Goal: Task Accomplishment & Management: Use online tool/utility

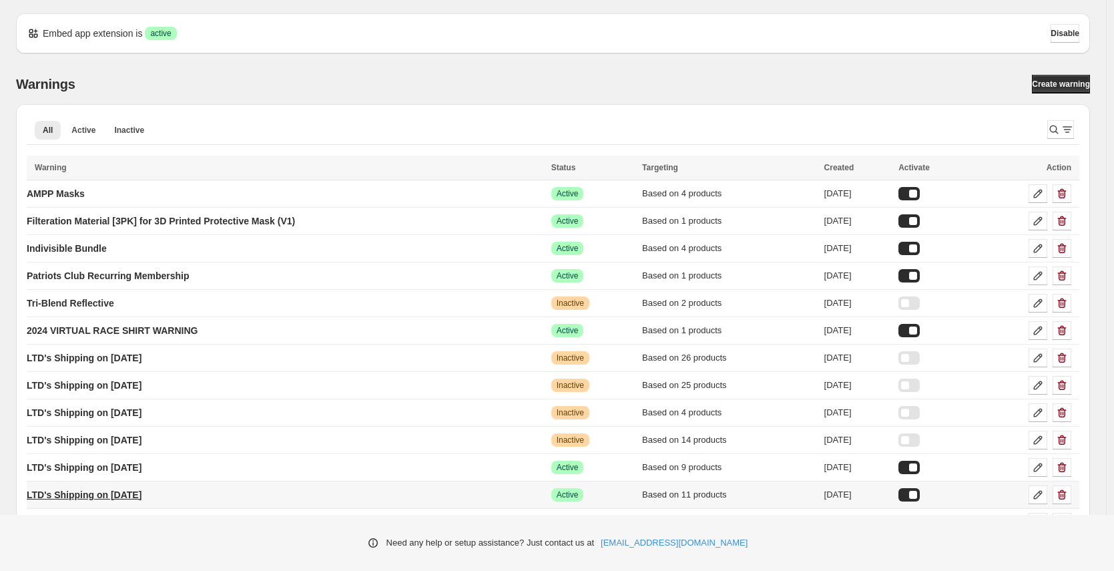
click at [125, 496] on p "LTD's Shipping on [DATE]" at bounding box center [84, 494] width 115 height 13
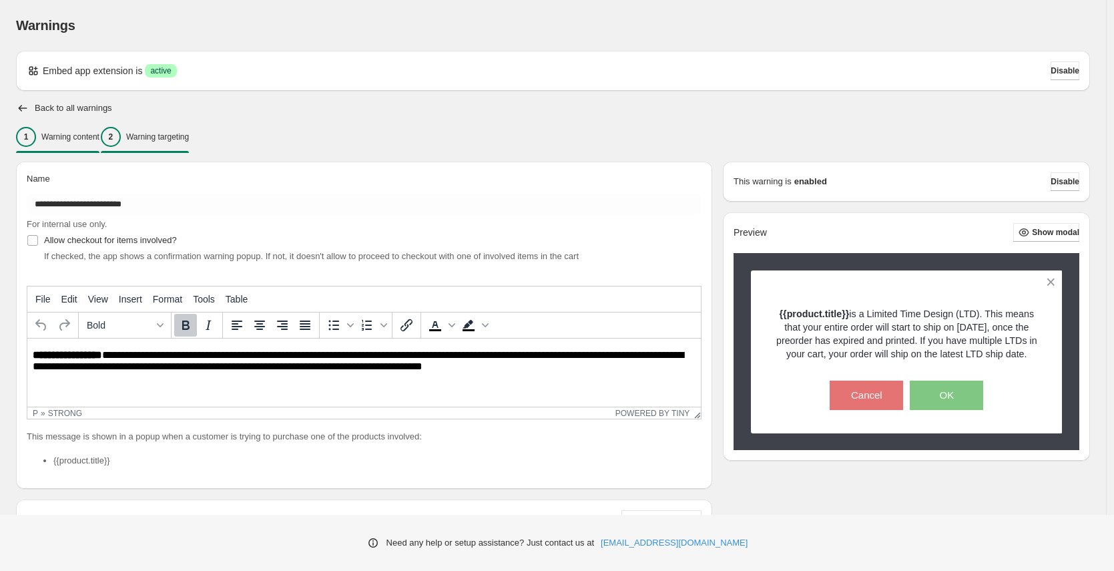
click at [184, 141] on p "Warning targeting" at bounding box center [157, 137] width 63 height 11
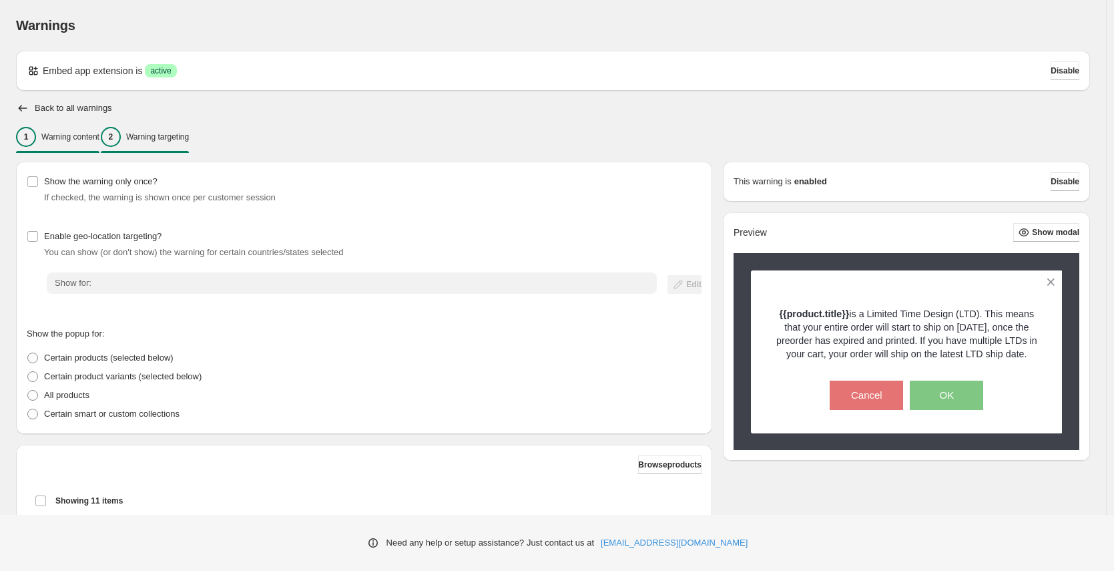
click at [62, 132] on p "Warning content" at bounding box center [70, 137] width 58 height 11
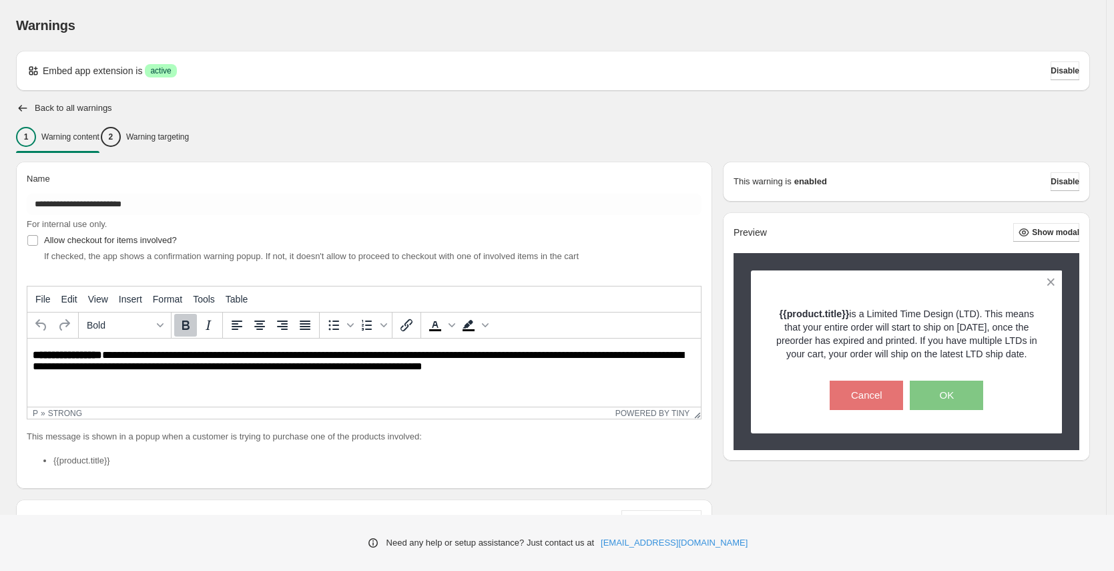
click at [13, 103] on div "**********" at bounding box center [553, 380] width 1106 height 761
click at [17, 105] on icon "button" at bounding box center [22, 107] width 13 height 13
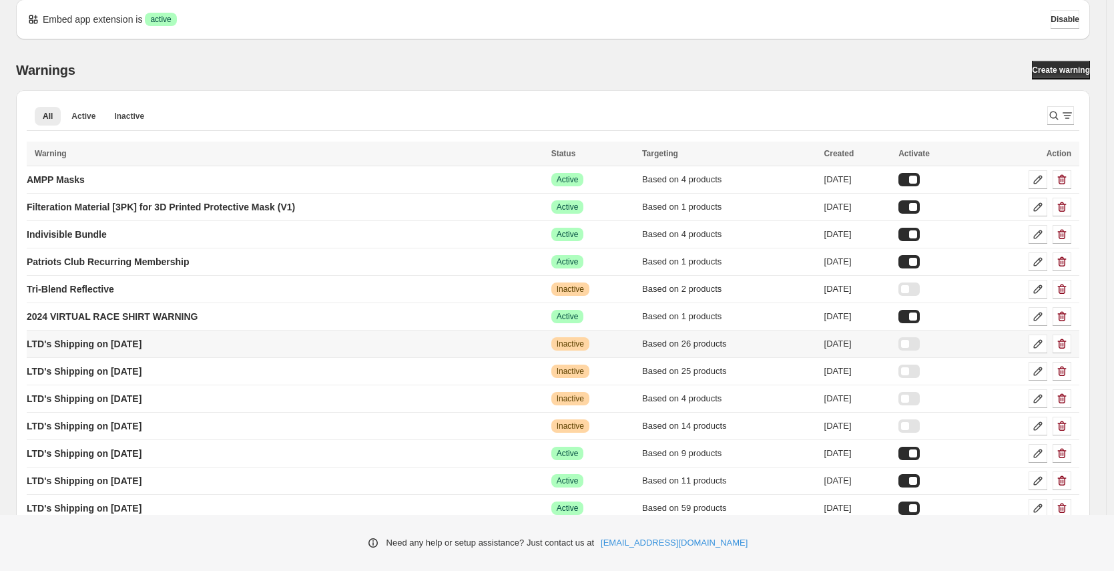
scroll to position [37, 0]
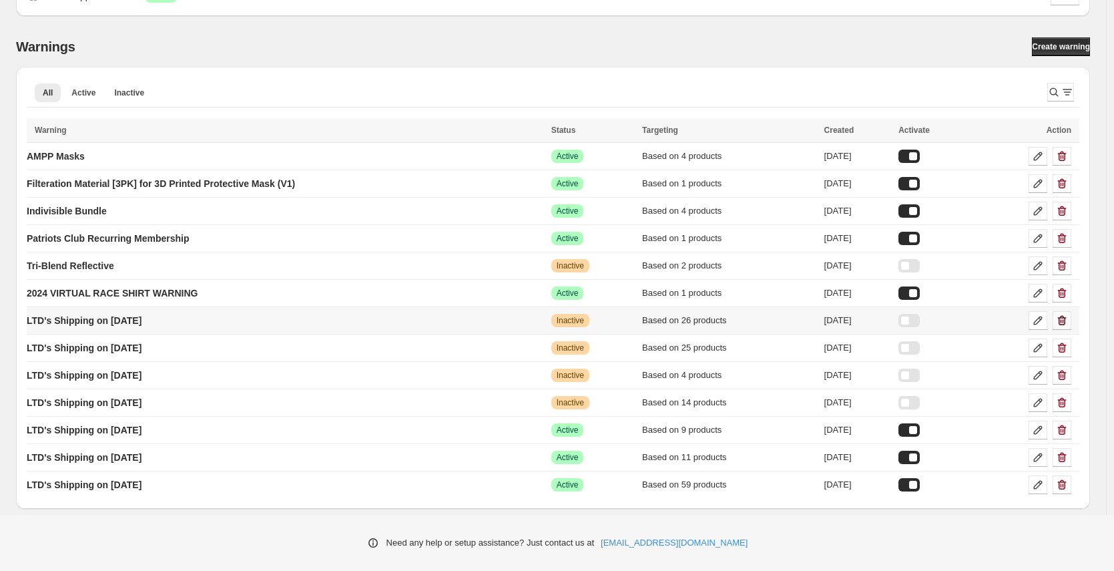
click at [1067, 321] on icon "button" at bounding box center [1062, 320] width 13 height 13
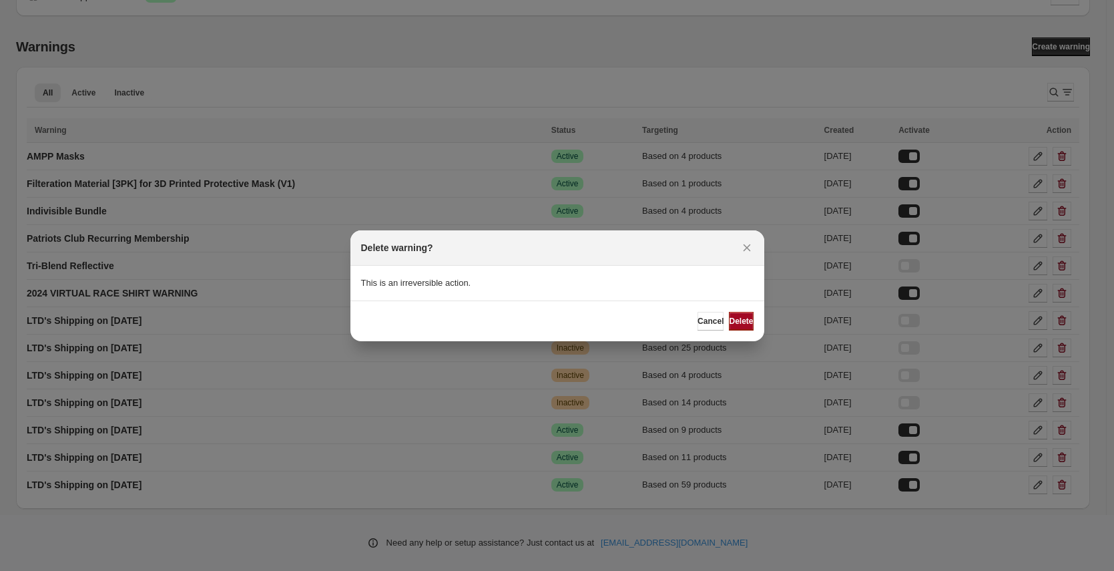
click at [729, 319] on span "Delete" at bounding box center [741, 321] width 24 height 11
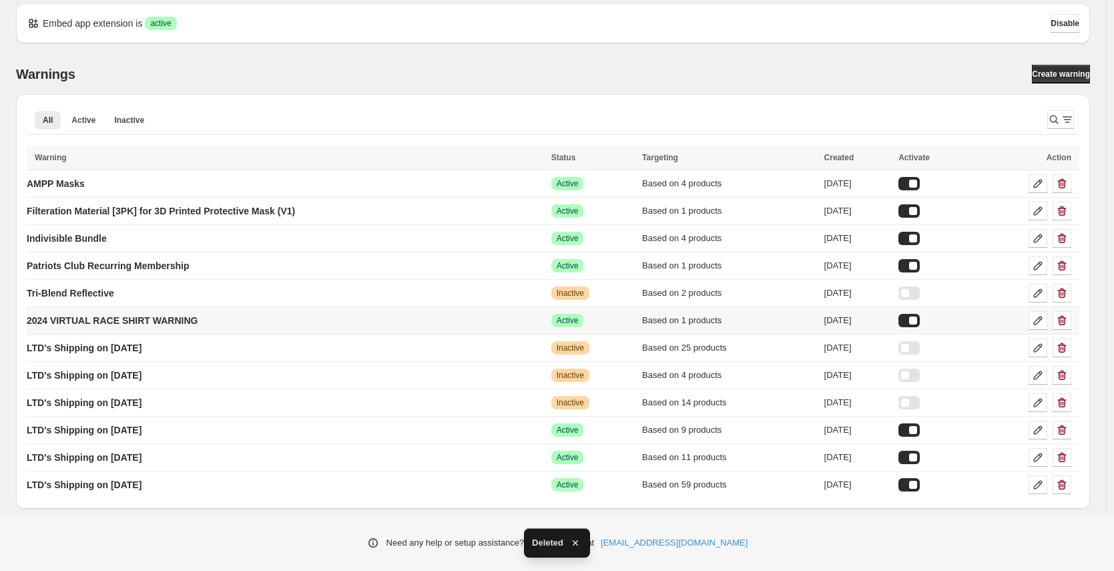
scroll to position [10, 0]
click at [1064, 350] on icon "button" at bounding box center [1063, 349] width 1 height 4
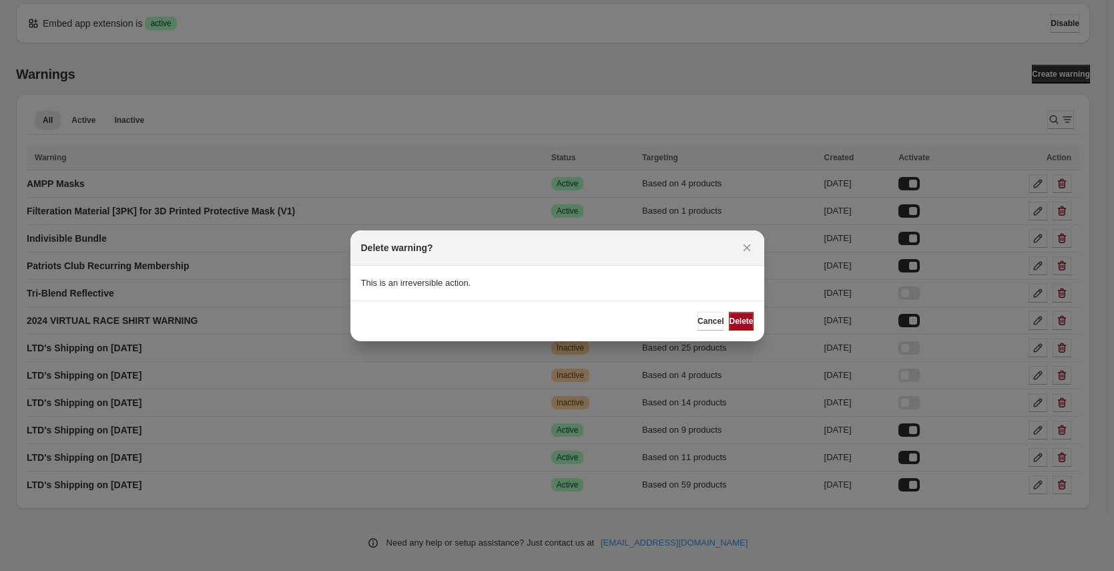
click at [735, 322] on span "Delete" at bounding box center [741, 321] width 24 height 11
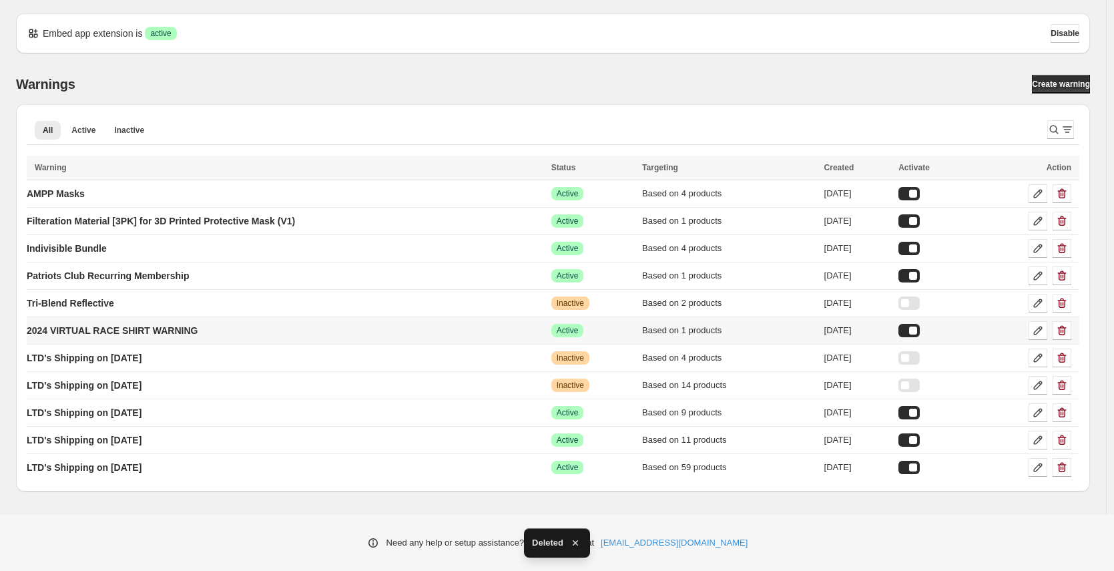
scroll to position [0, 0]
click at [140, 415] on p "LTD's Shipping on [DATE]" at bounding box center [84, 412] width 115 height 13
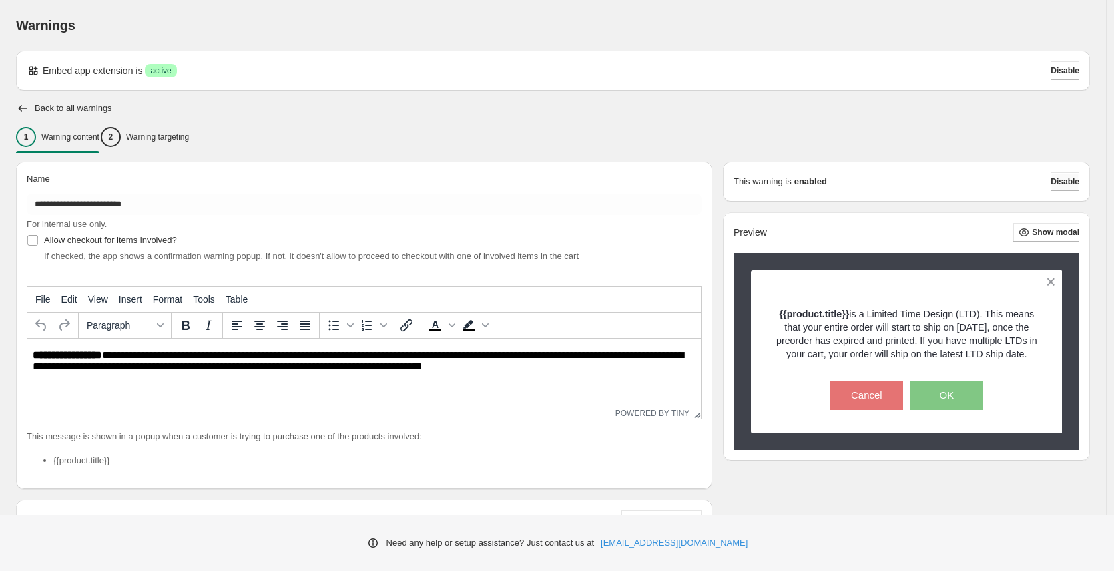
click at [1065, 178] on span "Disable" at bounding box center [1065, 181] width 29 height 11
click at [21, 109] on icon "button" at bounding box center [22, 107] width 13 height 13
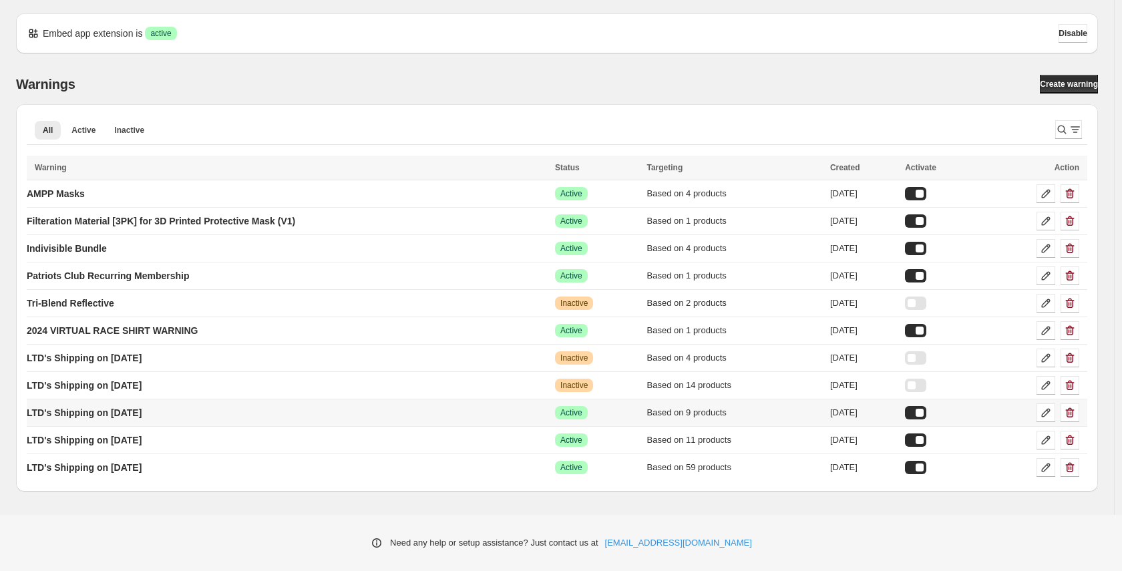
click at [926, 413] on div at bounding box center [915, 412] width 21 height 13
click at [142, 440] on p "LTD's Shipping on [DATE]" at bounding box center [84, 439] width 115 height 13
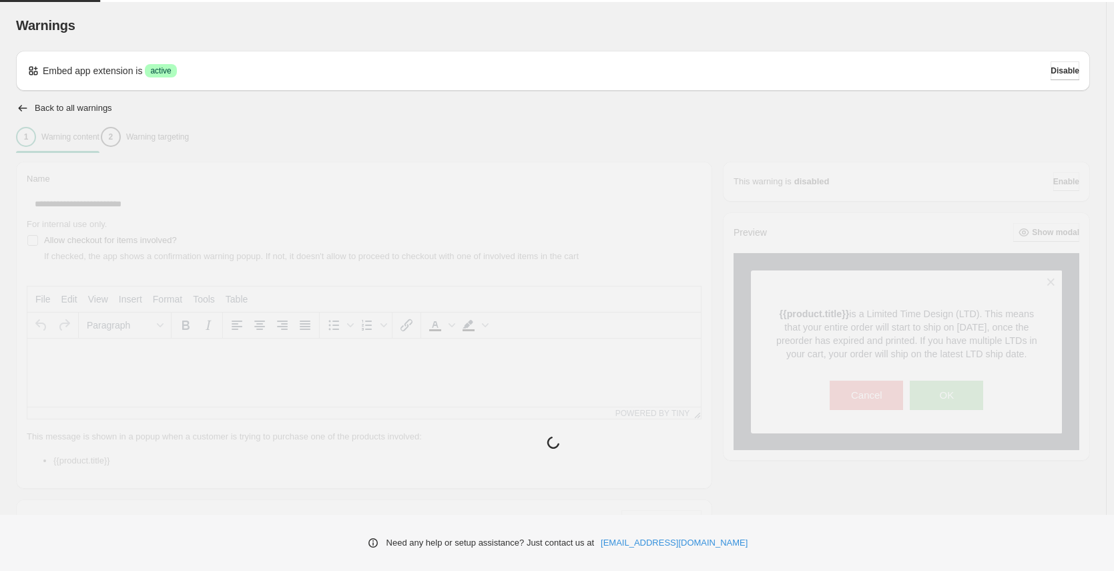
type input "**********"
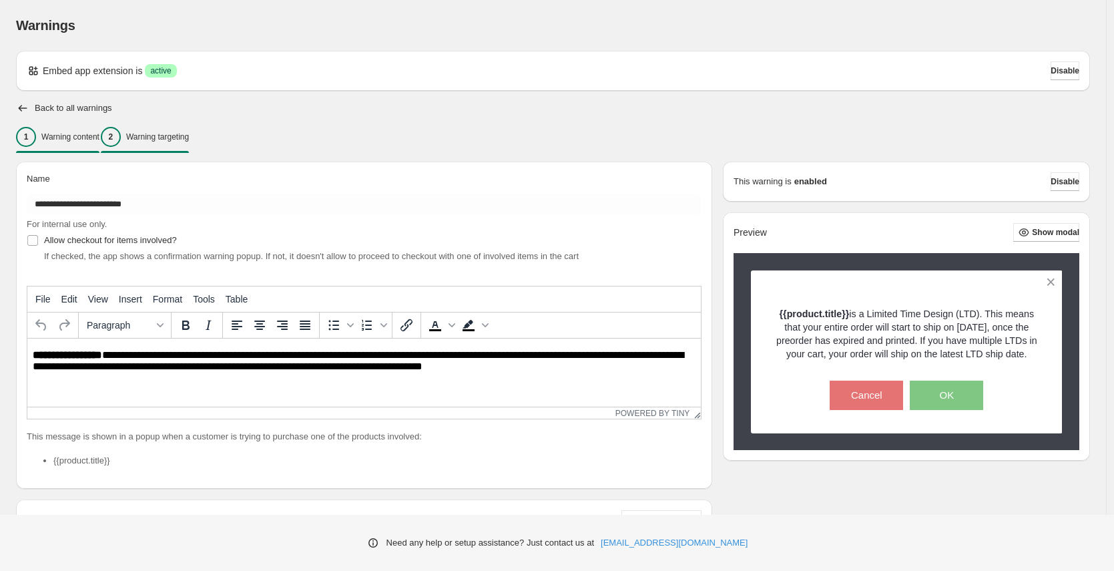
click at [183, 141] on p "Warning targeting" at bounding box center [157, 137] width 63 height 11
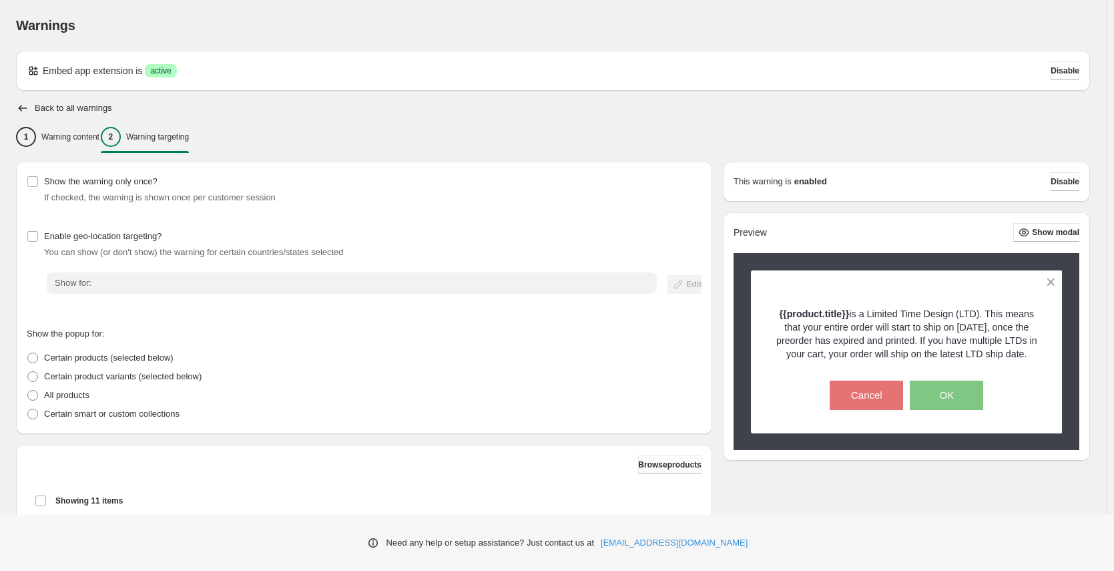
click at [659, 459] on button "Browse products" at bounding box center [669, 464] width 63 height 19
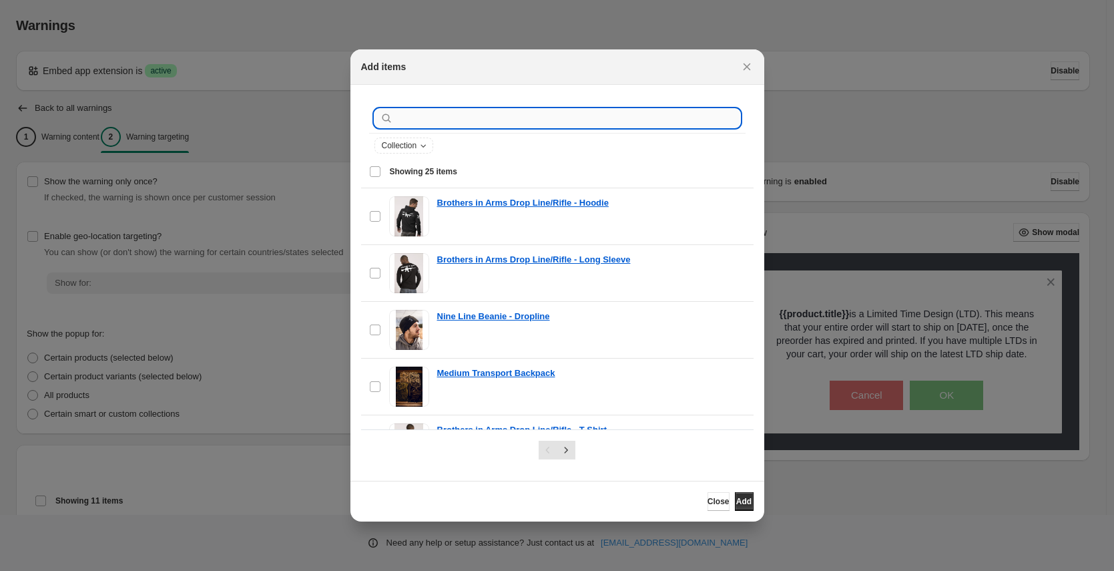
click at [449, 120] on input ":r6s:" at bounding box center [568, 118] width 345 height 19
paste input "**********"
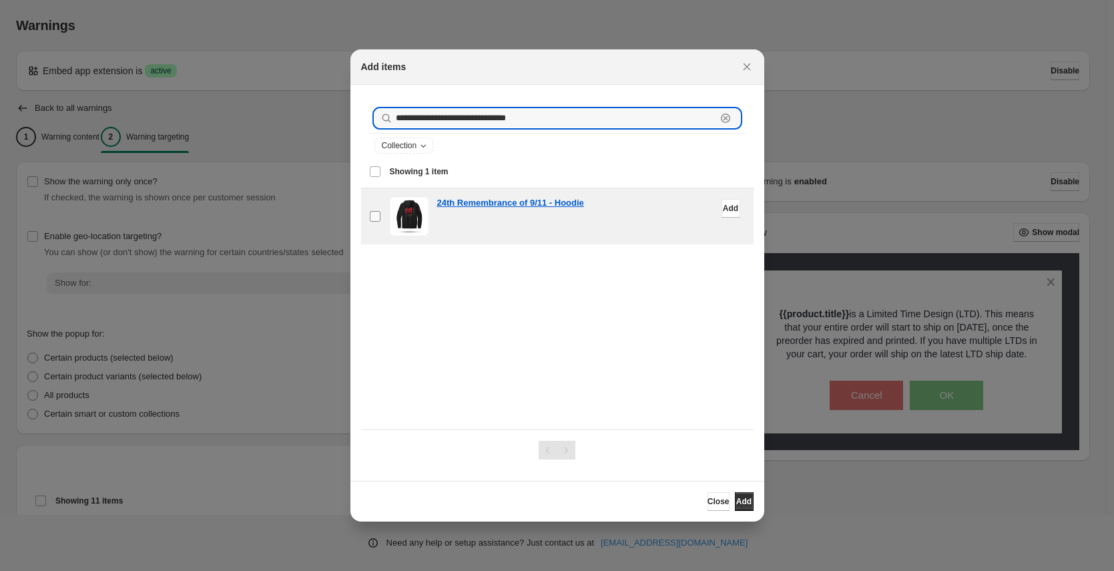
type input "**********"
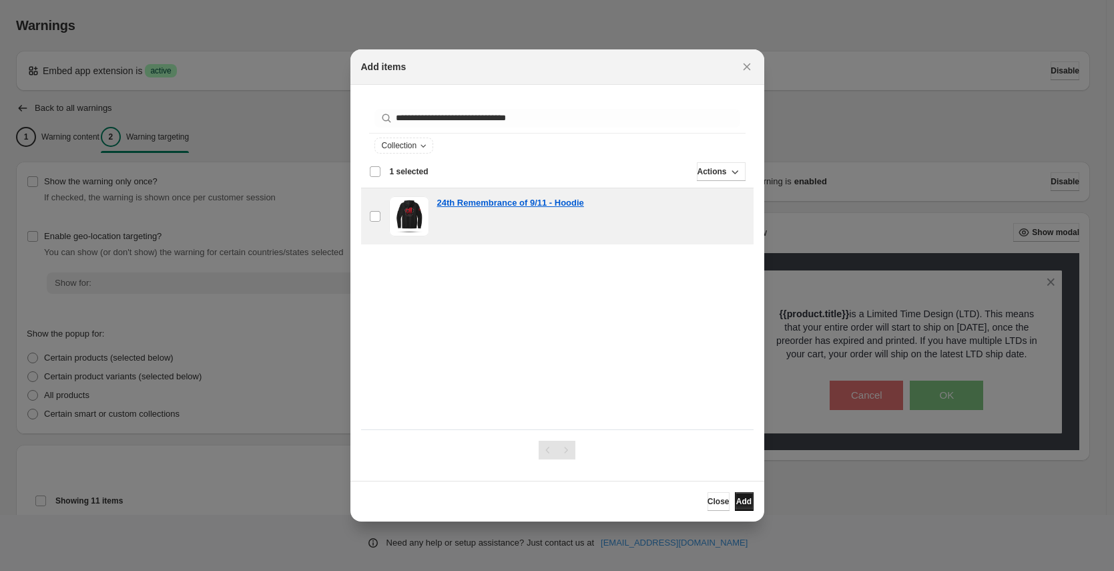
click at [736, 501] on span "Add" at bounding box center [743, 501] width 15 height 11
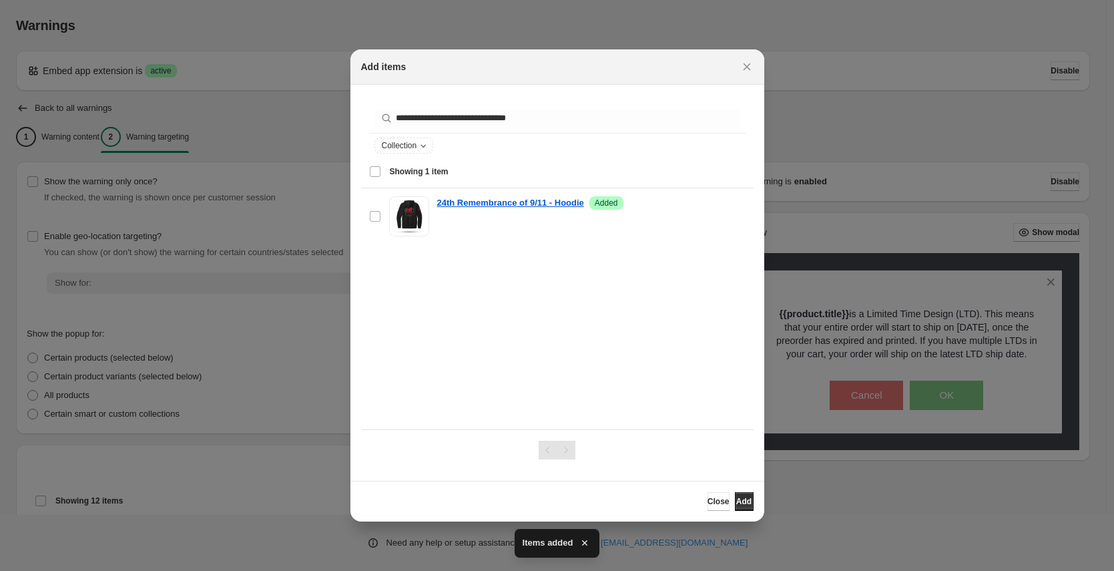
click at [708, 503] on span "Close" at bounding box center [719, 501] width 22 height 11
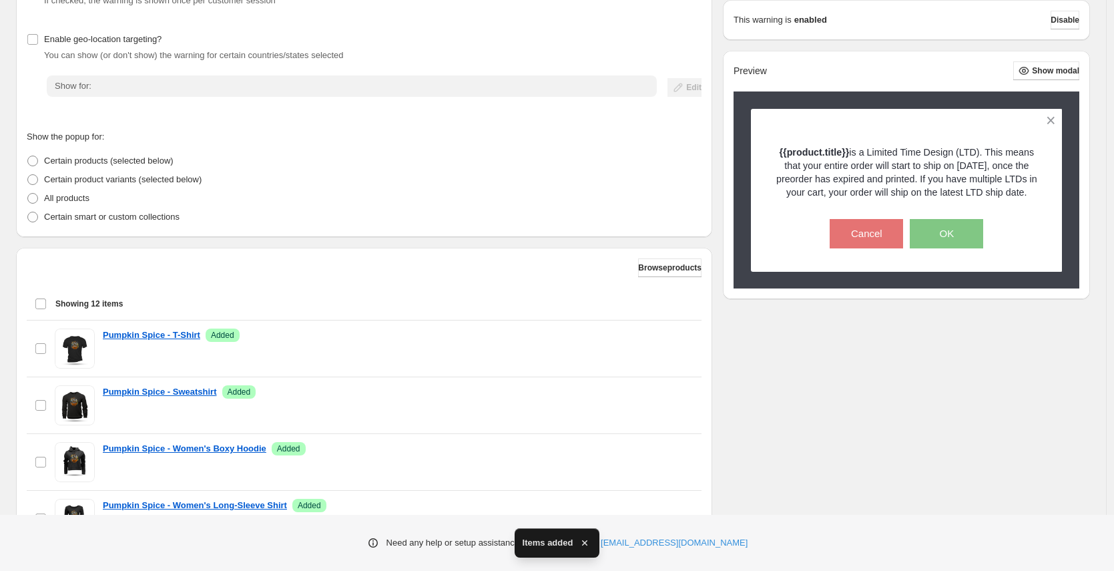
scroll to position [367, 0]
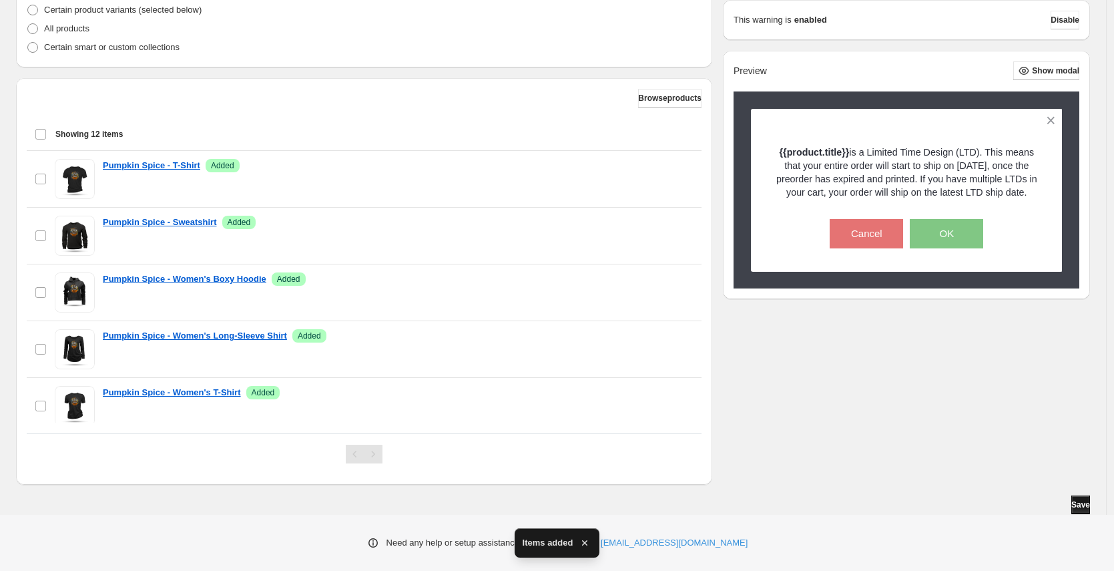
click at [1079, 509] on span "Save" at bounding box center [1081, 504] width 19 height 11
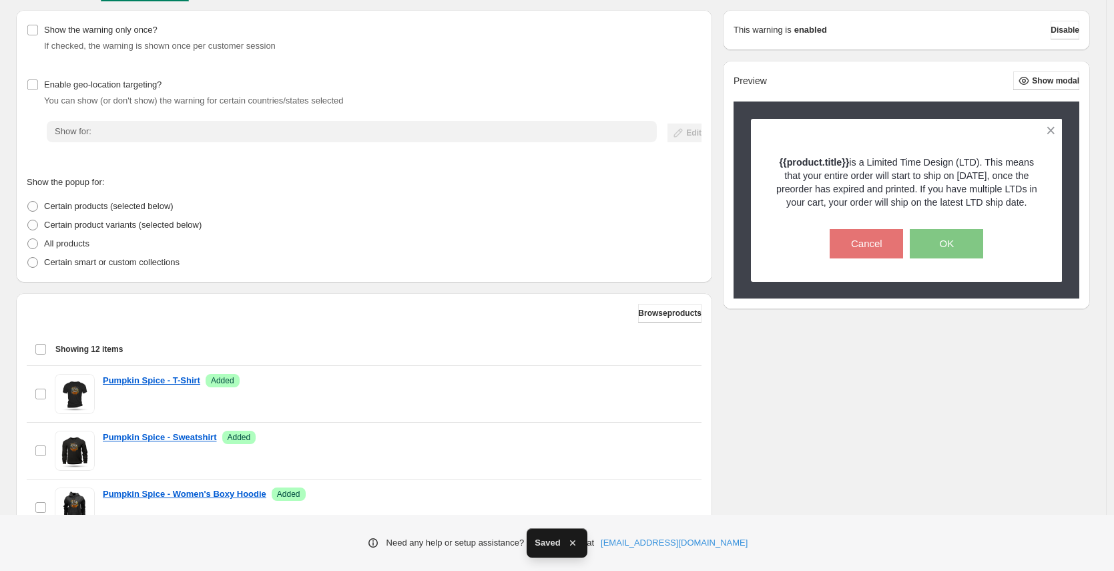
scroll to position [0, 0]
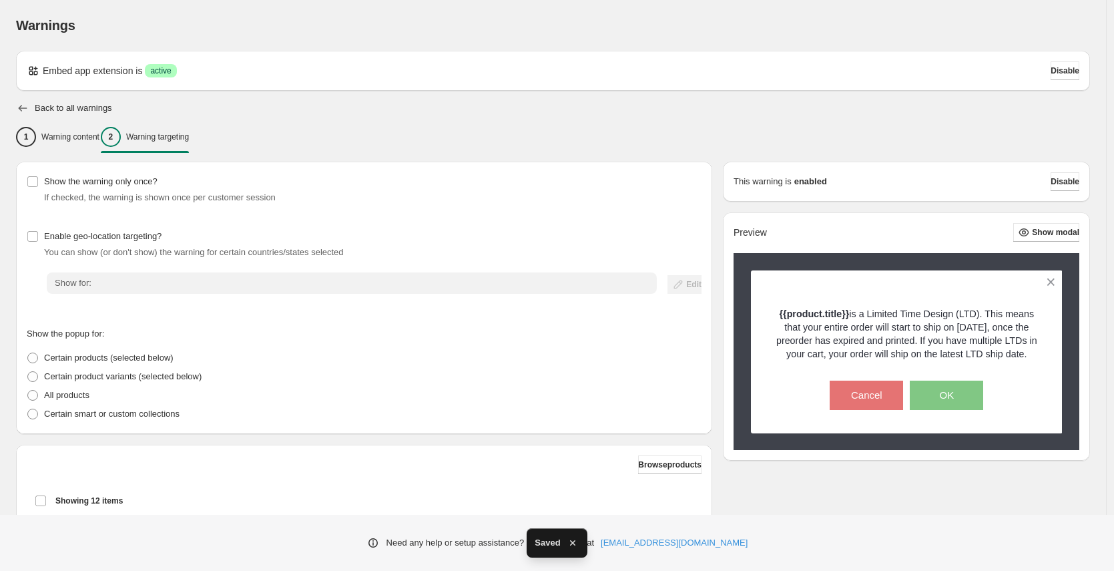
click at [17, 106] on icon "button" at bounding box center [22, 107] width 13 height 13
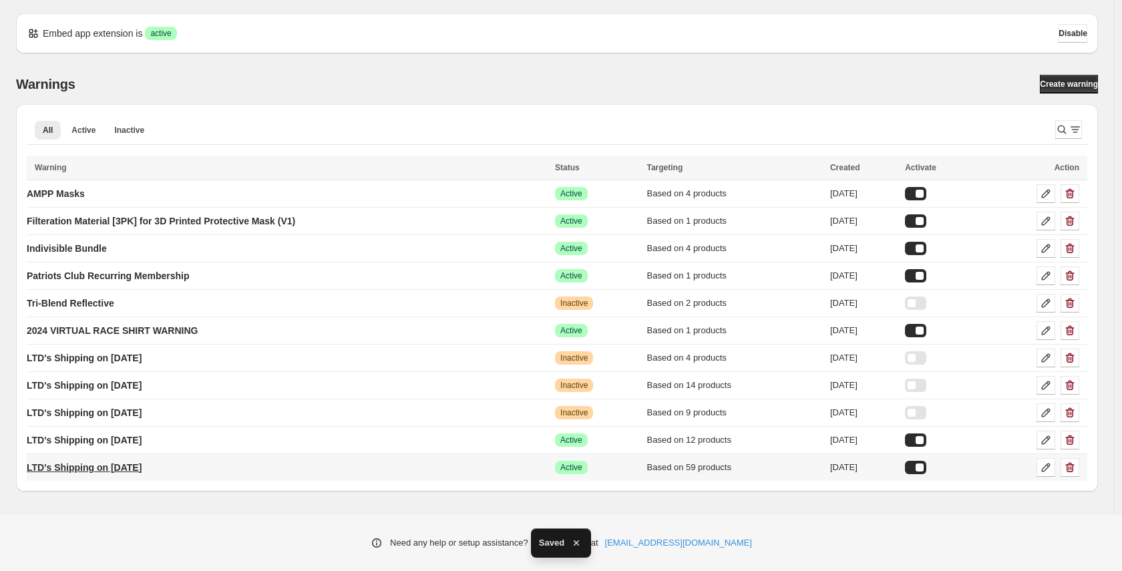
click at [142, 472] on p "LTD's Shipping on [DATE]" at bounding box center [84, 467] width 115 height 13
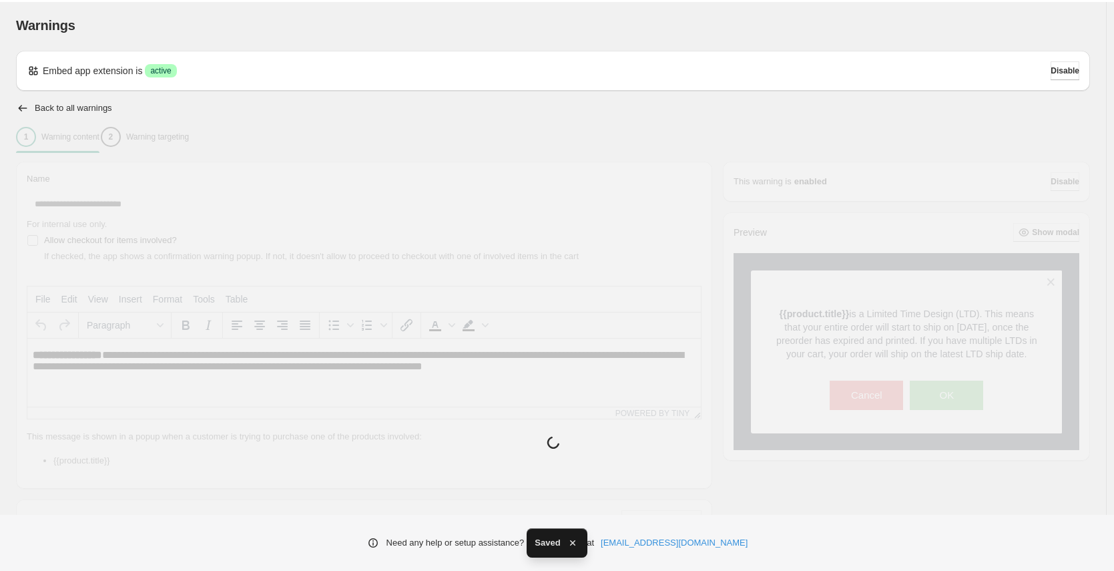
type input "**********"
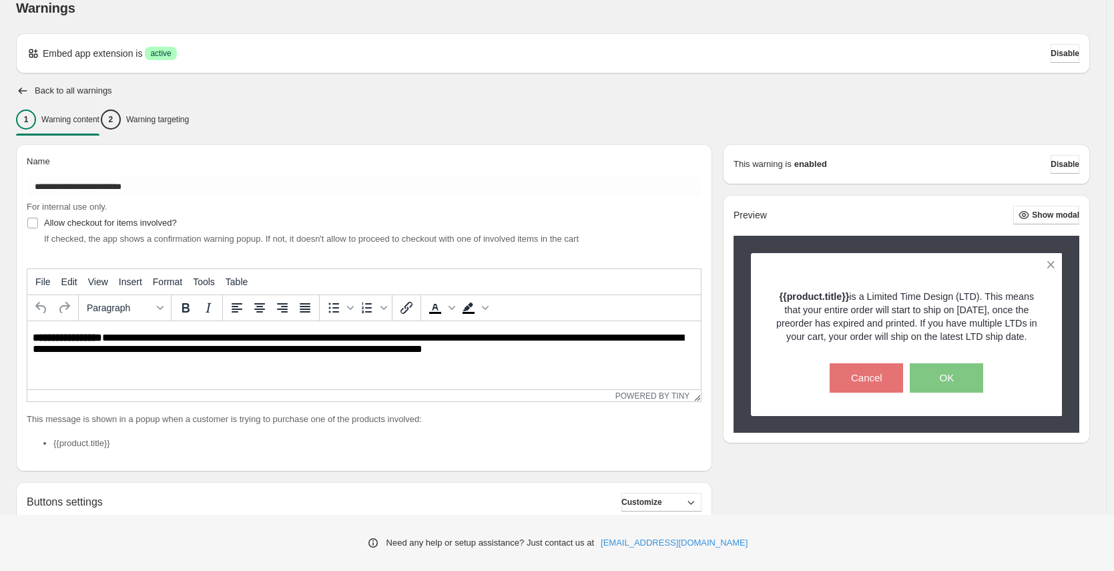
scroll to position [28, 0]
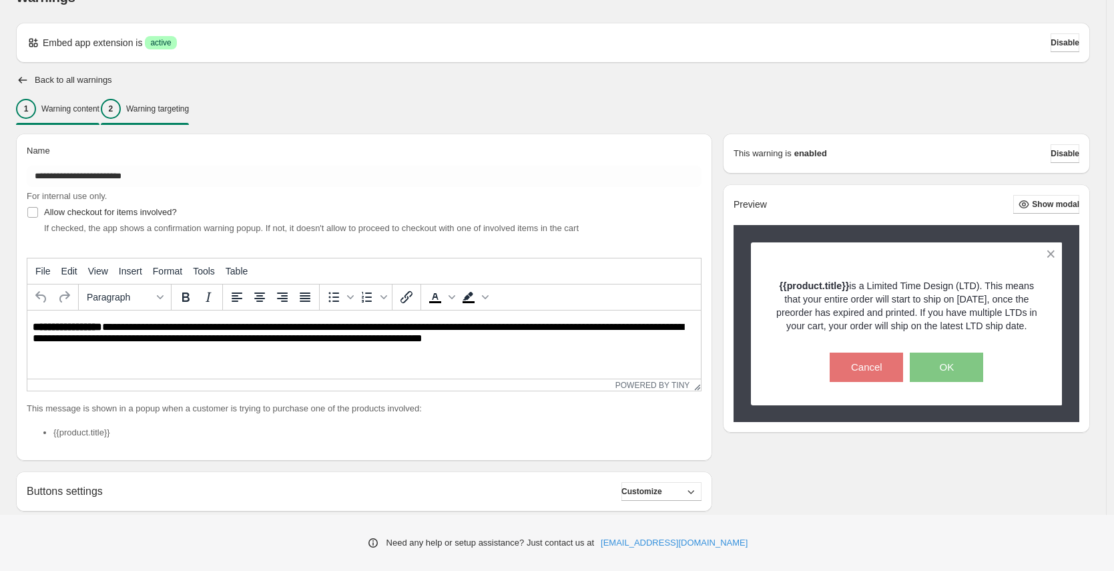
click at [183, 113] on p "Warning targeting" at bounding box center [157, 108] width 63 height 11
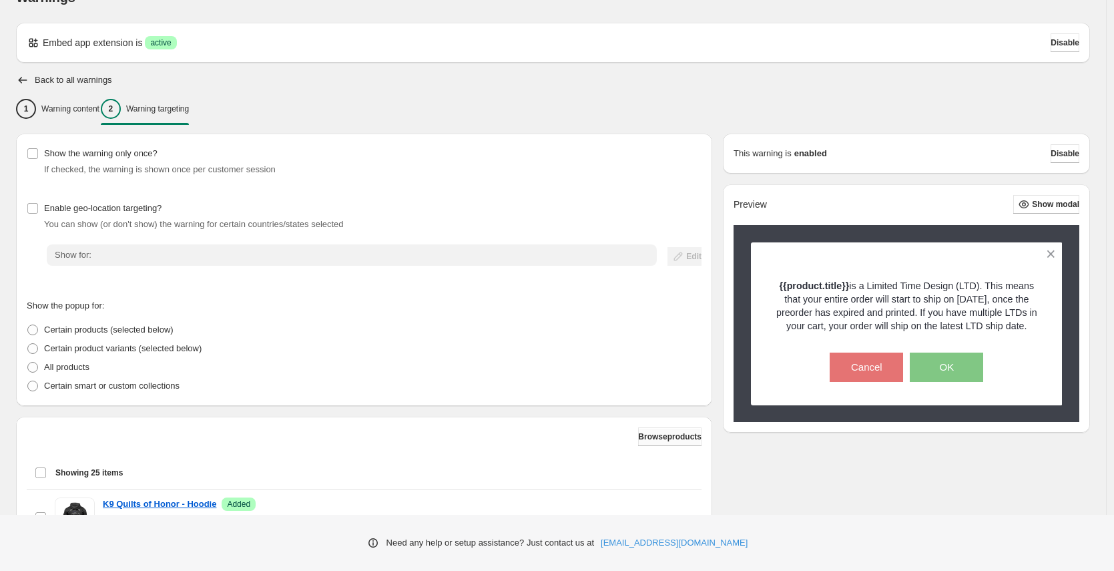
click at [638, 435] on span "Browse products" at bounding box center [669, 436] width 63 height 11
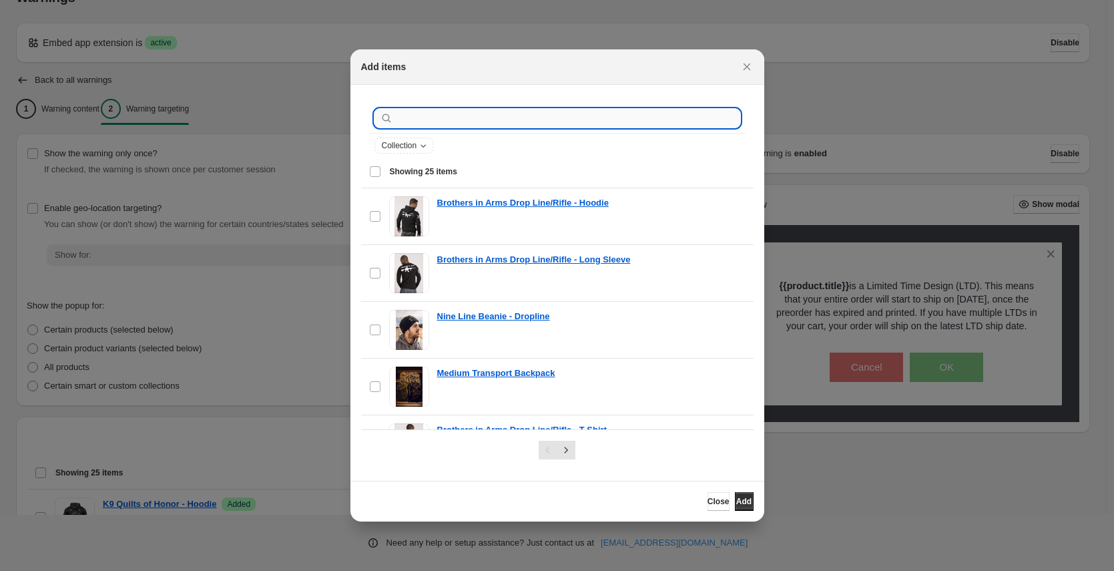
click at [498, 115] on input ":rbj:" at bounding box center [568, 118] width 345 height 19
paste input "**********"
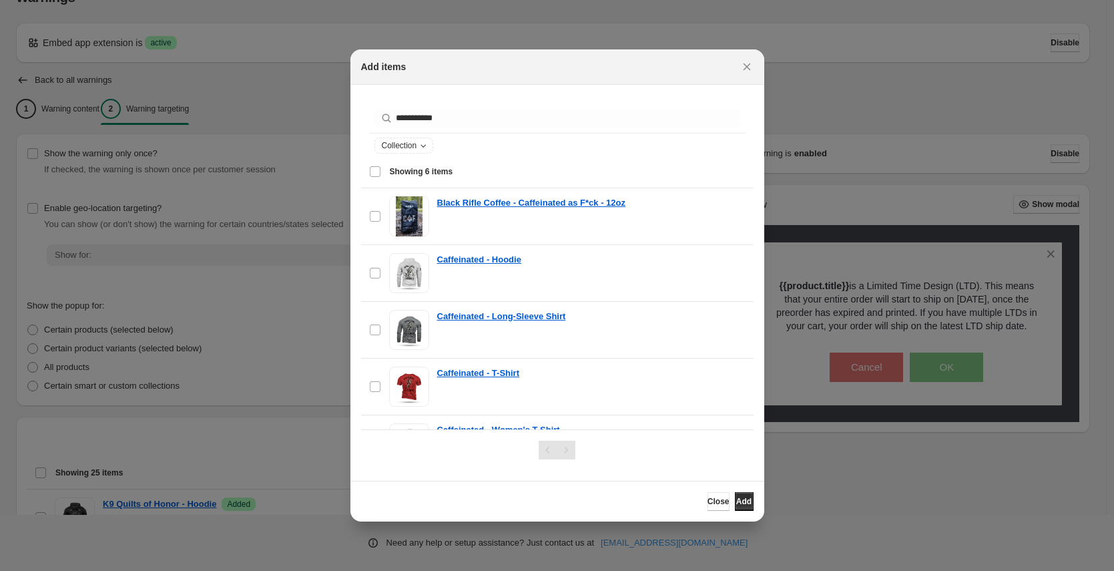
click at [377, 174] on div "Select all 6 items Showing 6 items" at bounding box center [557, 172] width 377 height 32
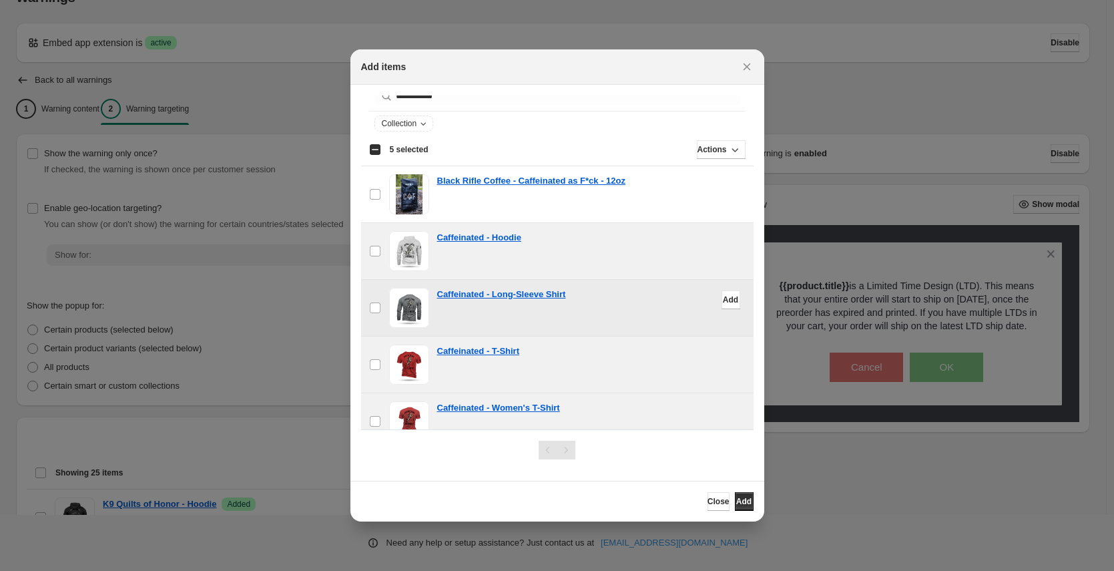
scroll to position [99, 0]
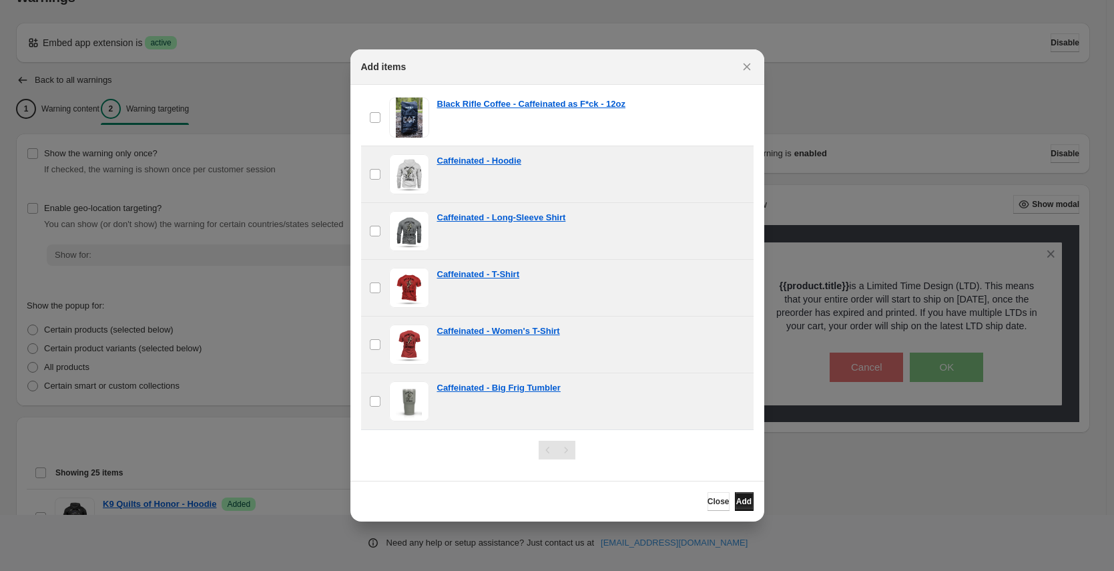
click at [742, 498] on span "Add" at bounding box center [743, 501] width 15 height 11
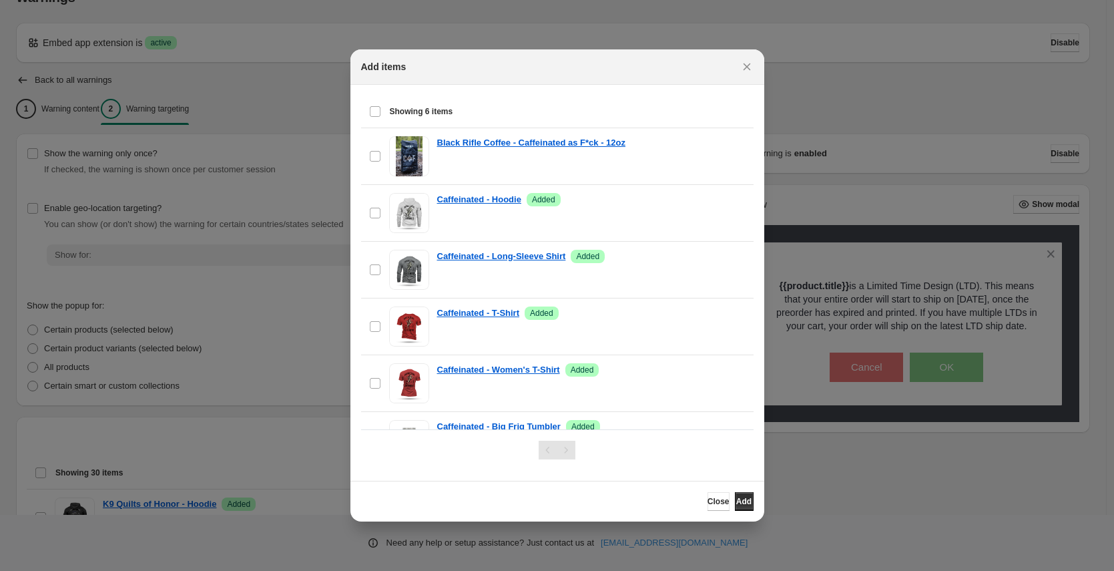
scroll to position [0, 0]
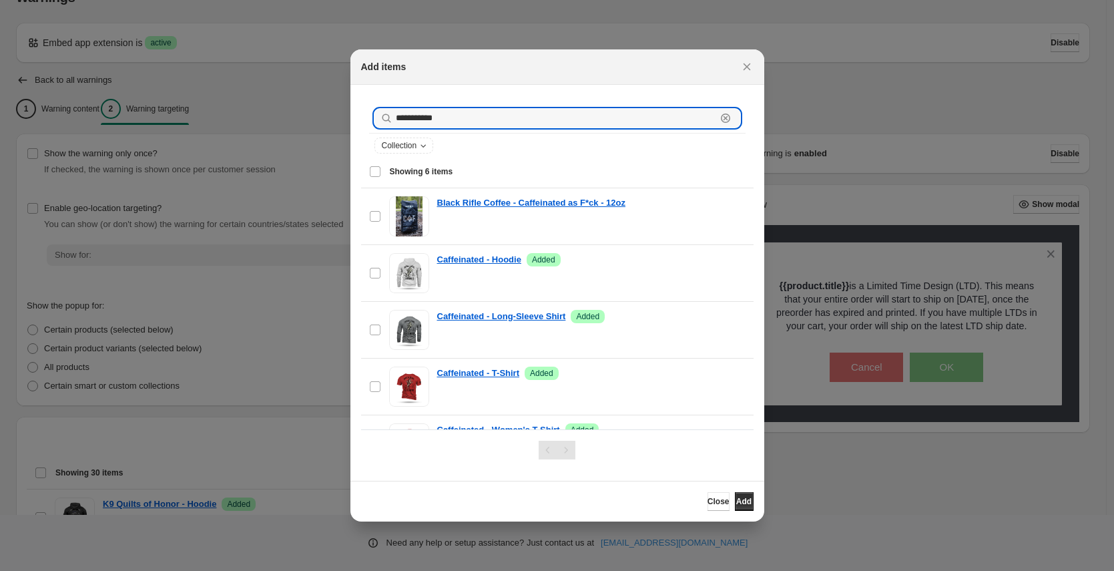
drag, startPoint x: 461, startPoint y: 118, endPoint x: 360, endPoint y: 114, distance: 100.9
click at [361, 118] on div "**********" at bounding box center [557, 130] width 393 height 71
type input "*"
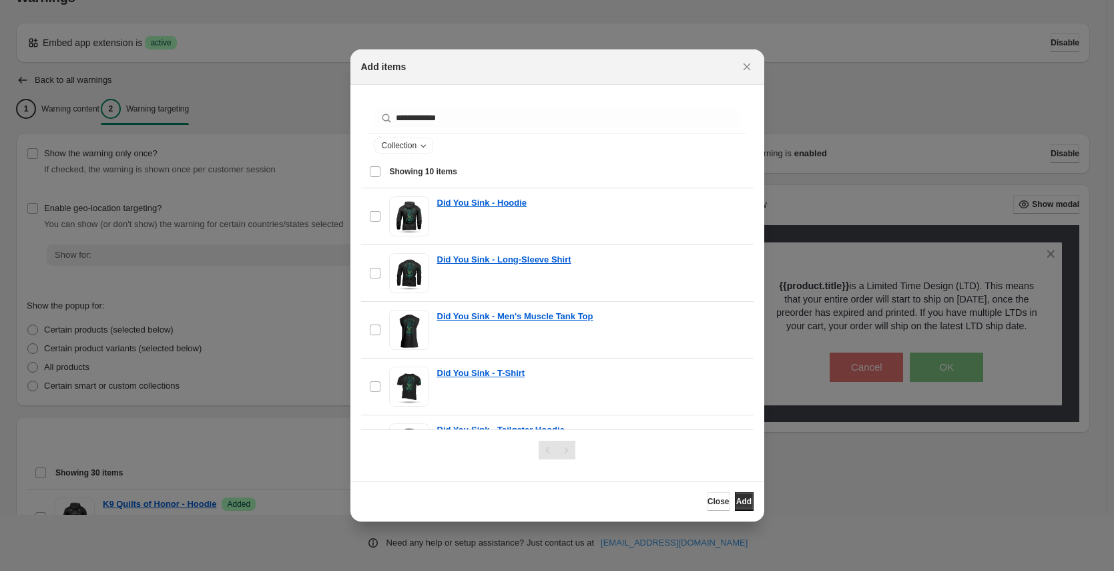
click at [411, 171] on span "Showing 10 items" at bounding box center [423, 171] width 67 height 11
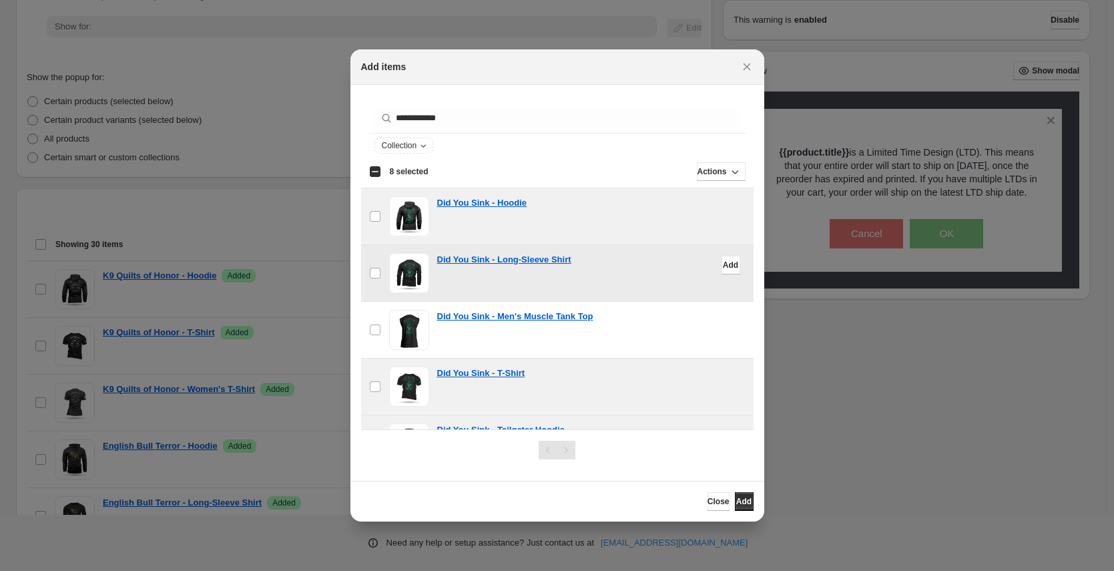
scroll to position [326, 0]
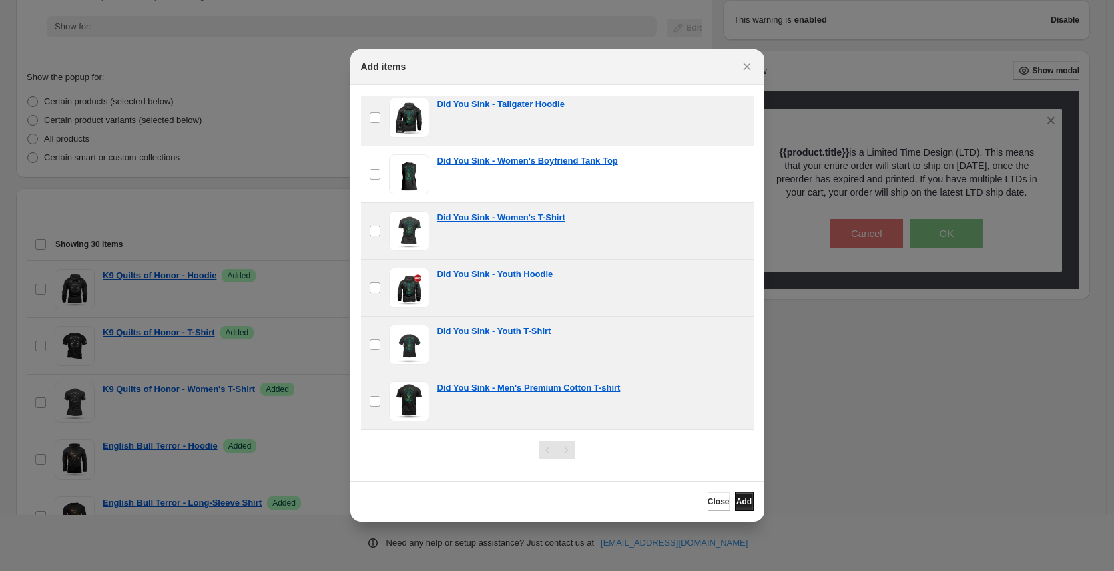
click at [736, 499] on span "Add" at bounding box center [743, 501] width 15 height 11
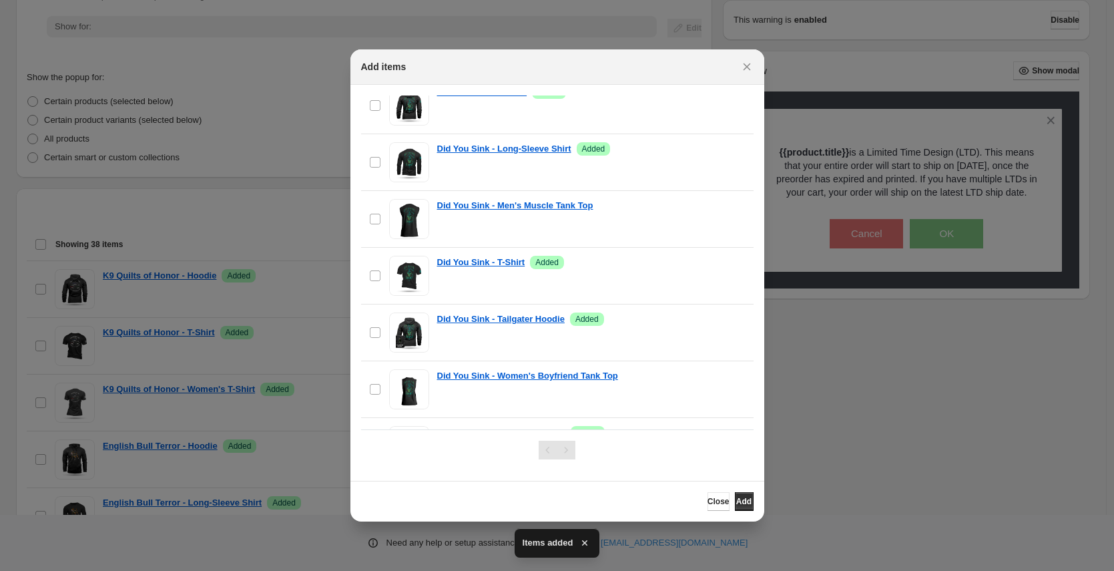
scroll to position [0, 0]
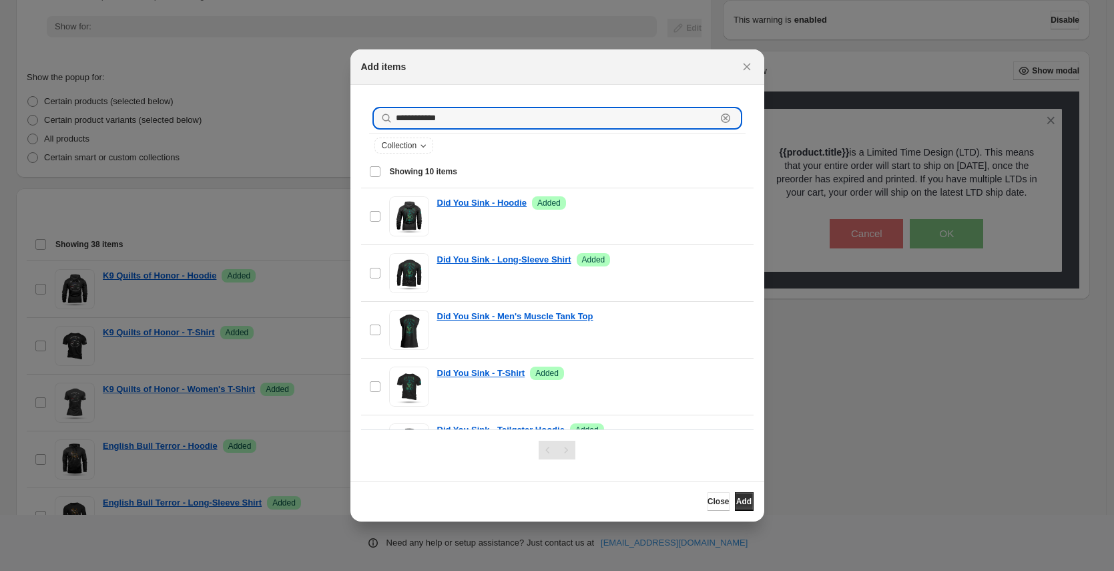
drag, startPoint x: 533, startPoint y: 114, endPoint x: 259, endPoint y: 100, distance: 274.1
type input "*"
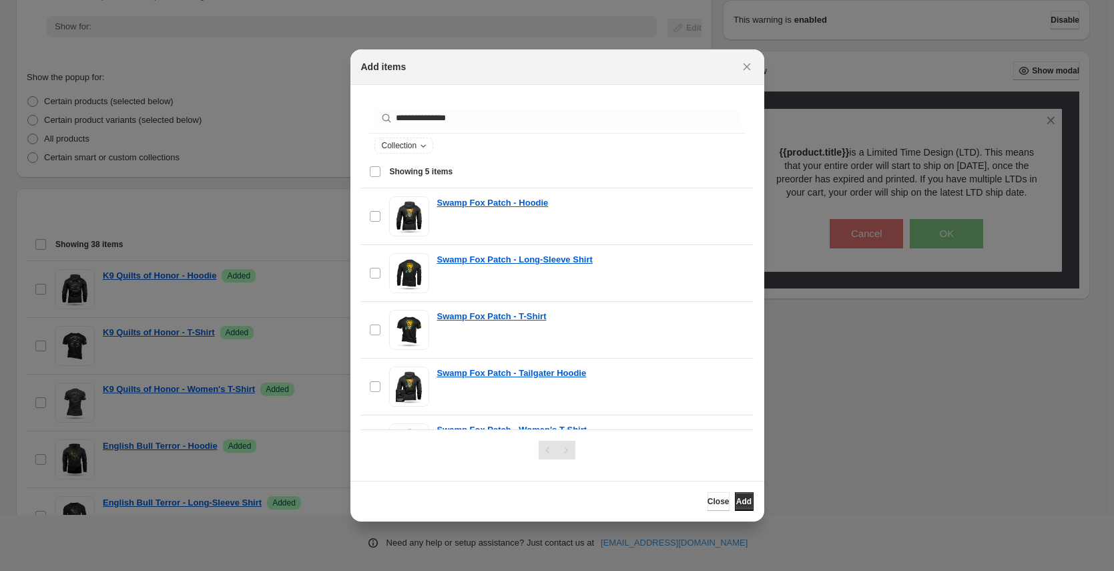
click at [379, 172] on div "Select all 5 items Showing 5 items" at bounding box center [557, 172] width 377 height 32
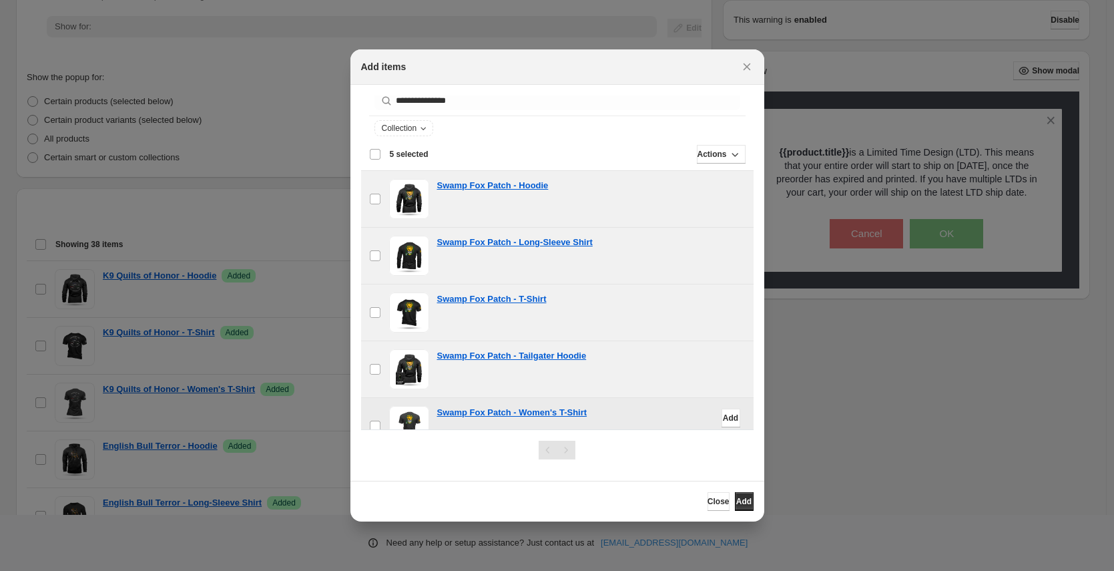
scroll to position [42, 0]
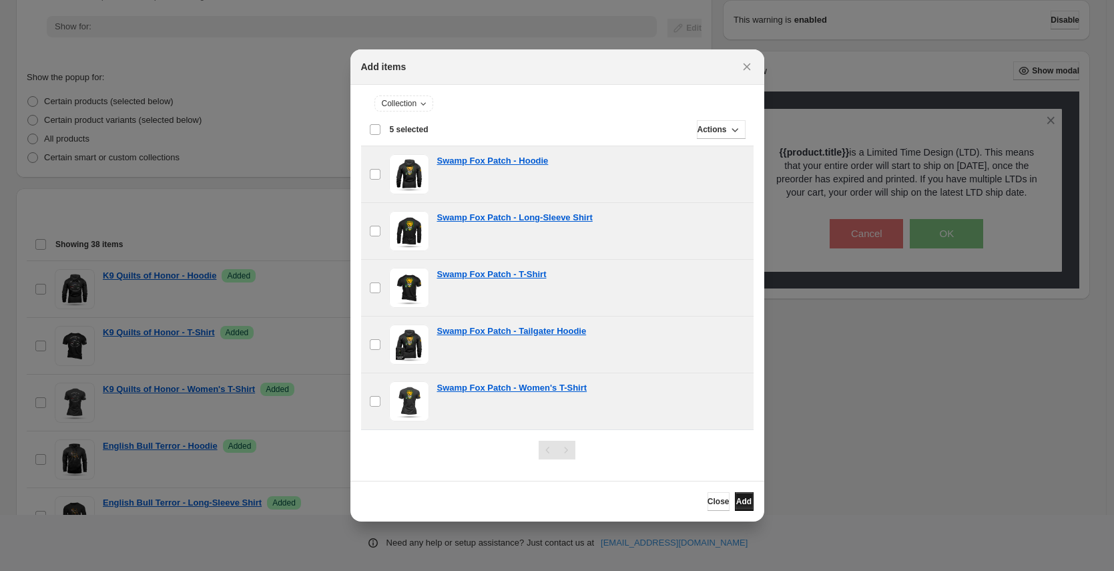
click at [736, 497] on span "Add" at bounding box center [743, 501] width 15 height 11
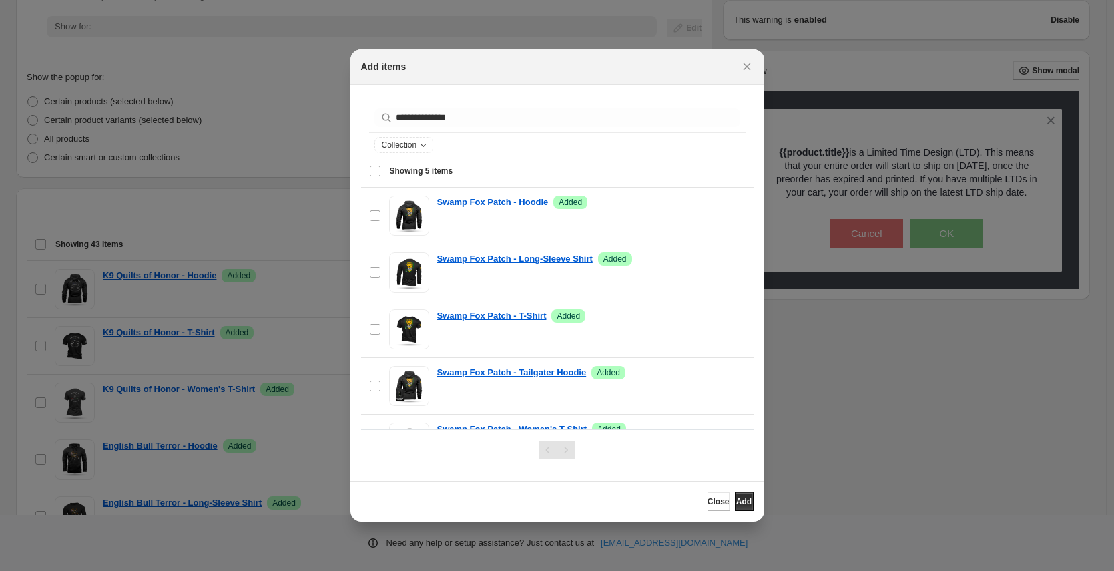
scroll to position [0, 0]
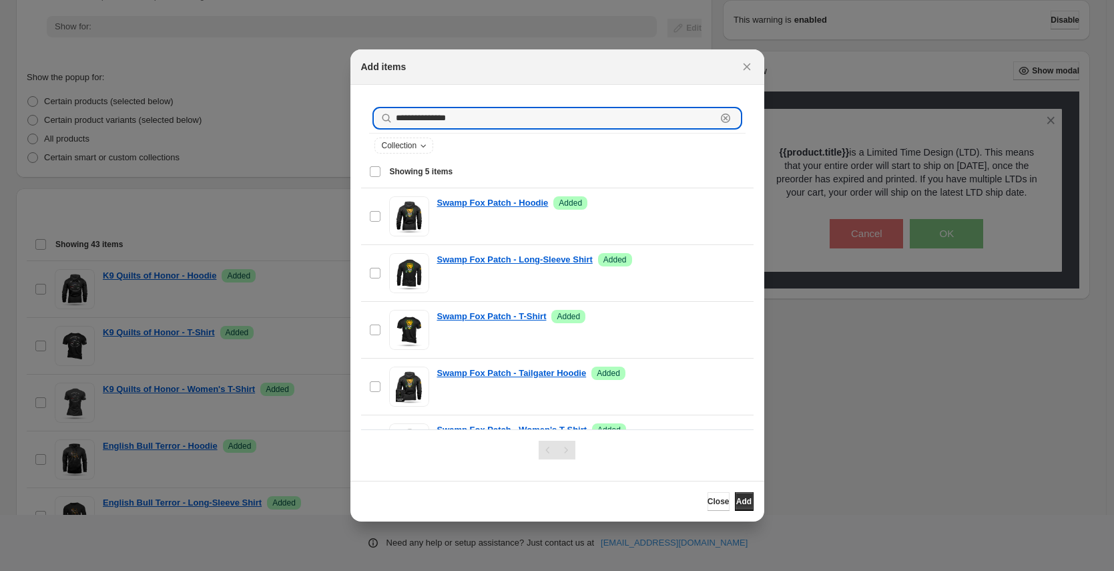
drag, startPoint x: 440, startPoint y: 113, endPoint x: 370, endPoint y: 111, distance: 70.1
click at [373, 111] on div "**********" at bounding box center [557, 117] width 377 height 29
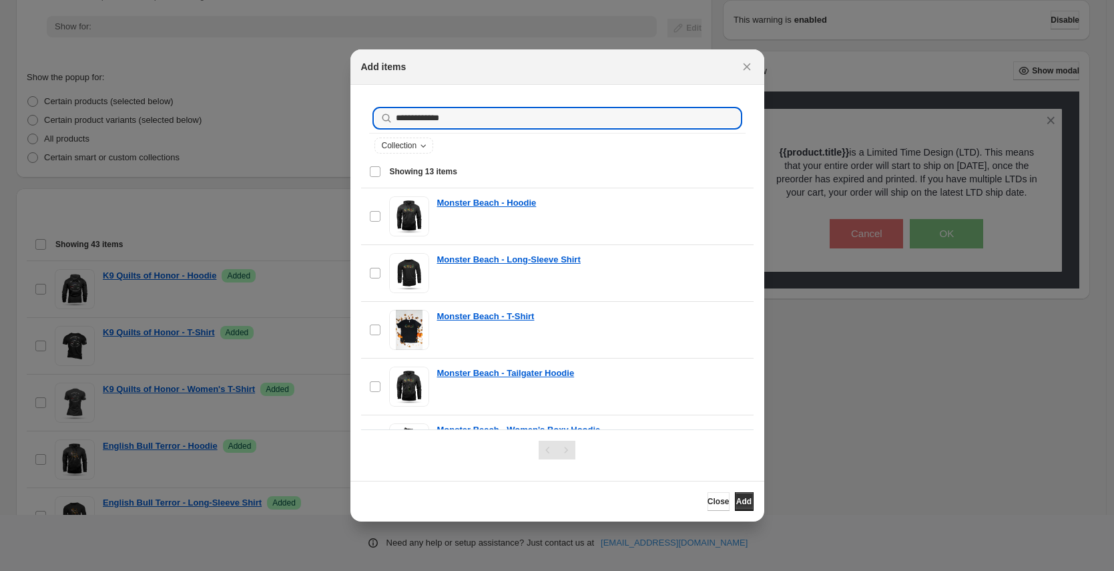
click at [379, 170] on div "Select all 13 items Showing 13 items" at bounding box center [557, 172] width 377 height 32
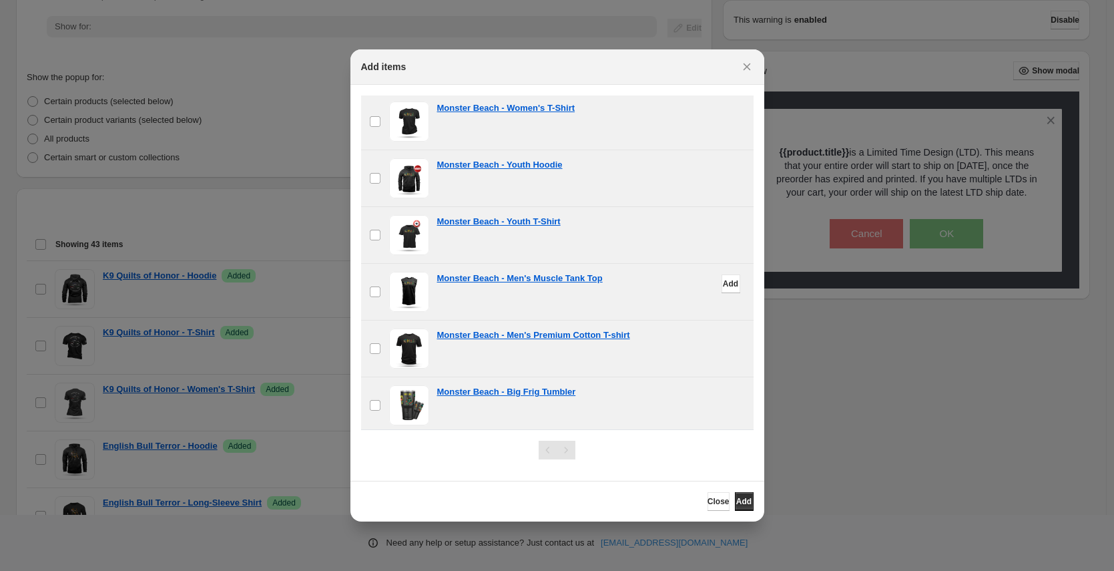
scroll to position [496, 0]
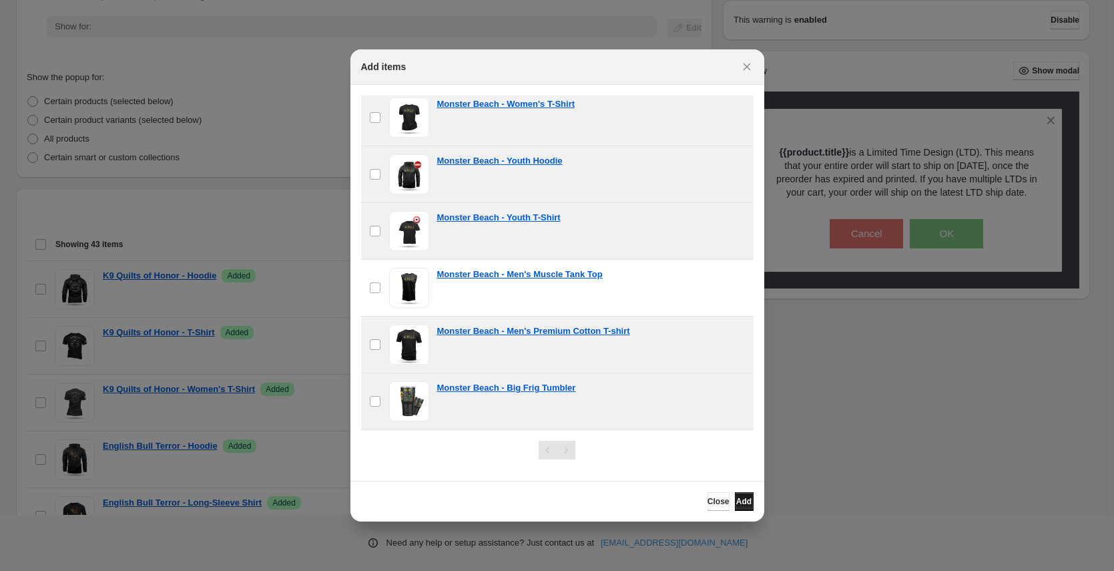
click at [742, 499] on span "Add" at bounding box center [743, 501] width 15 height 11
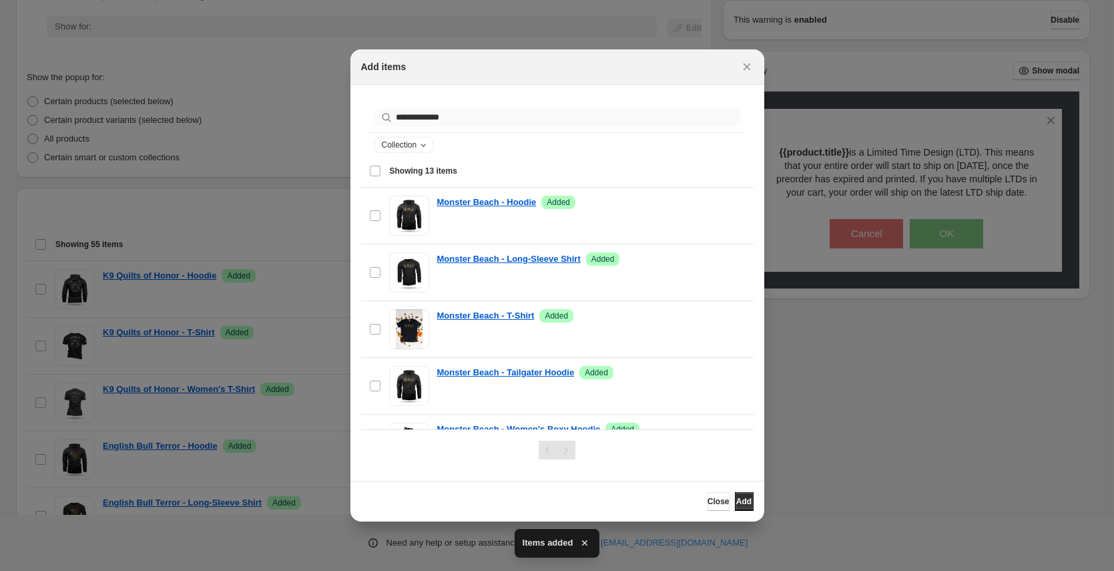
scroll to position [0, 0]
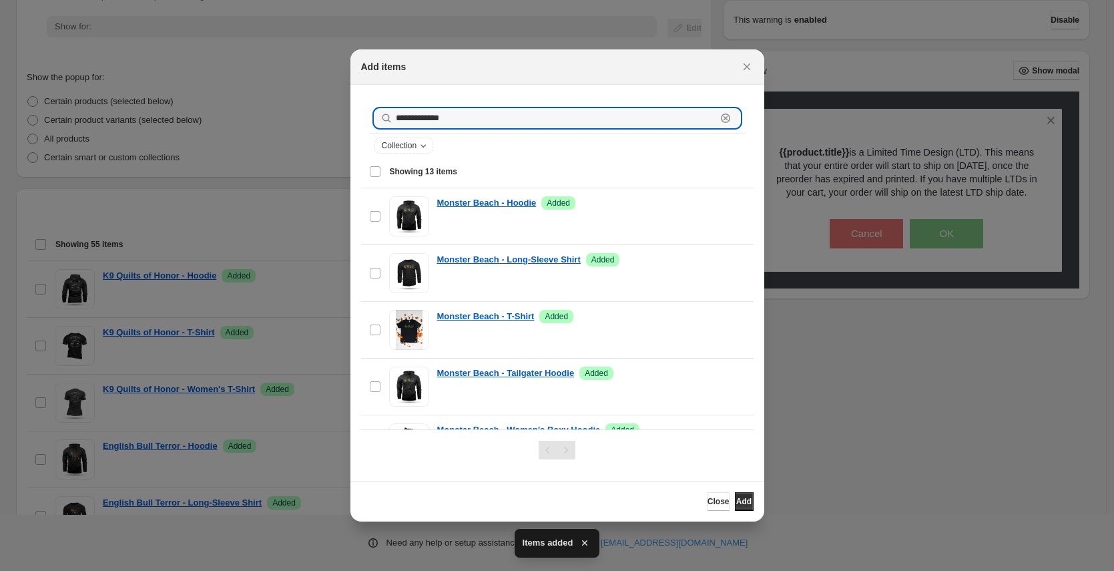
drag, startPoint x: 403, startPoint y: 120, endPoint x: 384, endPoint y: 116, distance: 19.0
click at [384, 116] on div "**********" at bounding box center [558, 118] width 366 height 19
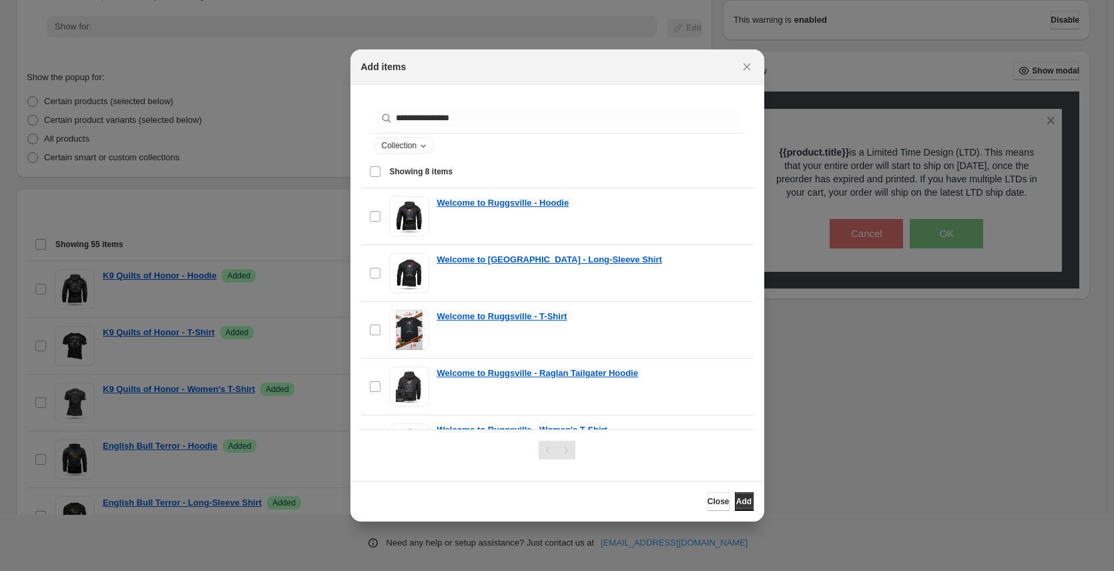
click at [373, 171] on div "Select all 8 items Showing 8 items" at bounding box center [557, 172] width 377 height 32
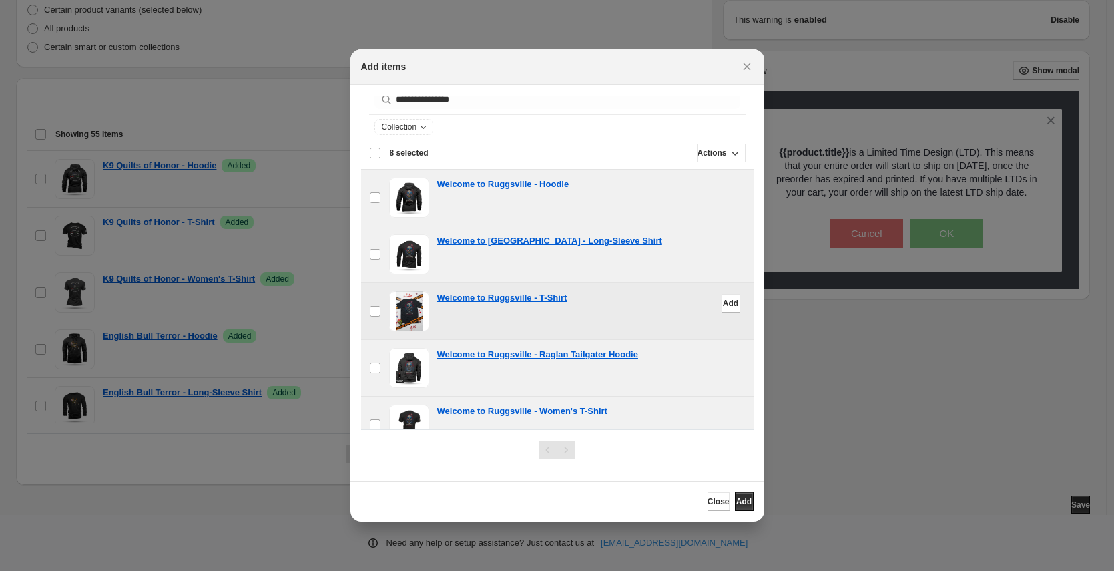
scroll to position [20, 0]
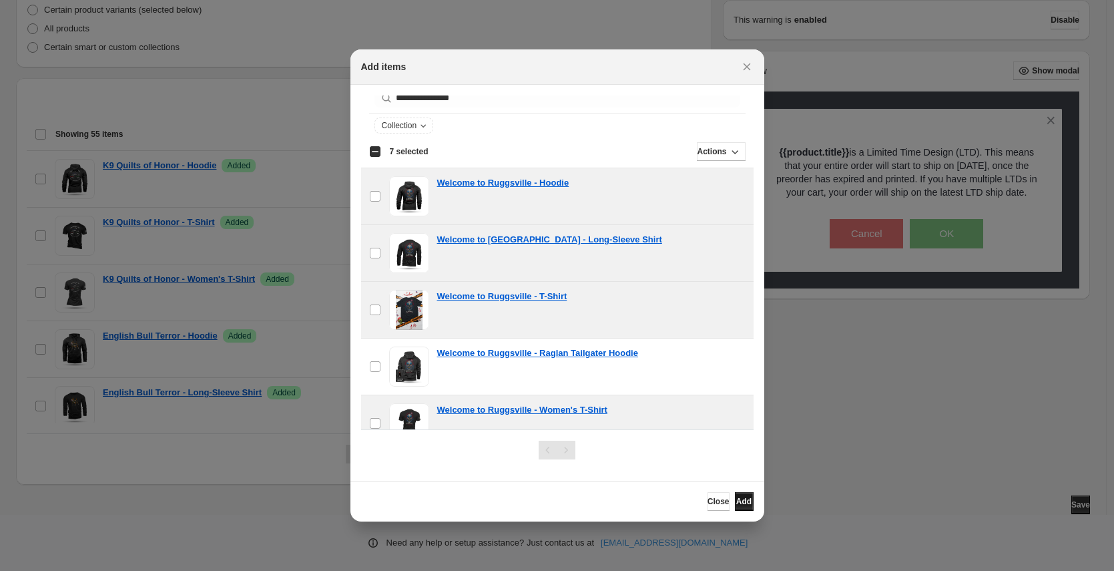
drag, startPoint x: 744, startPoint y: 503, endPoint x: 745, endPoint y: 496, distance: 6.8
click at [744, 503] on span "Add" at bounding box center [743, 501] width 15 height 11
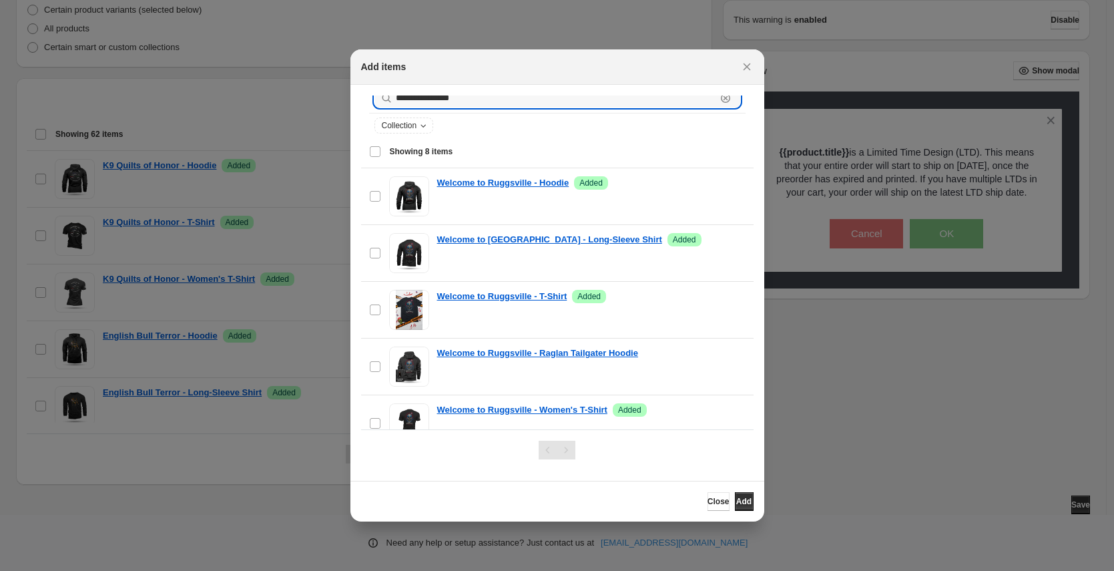
scroll to position [0, 0]
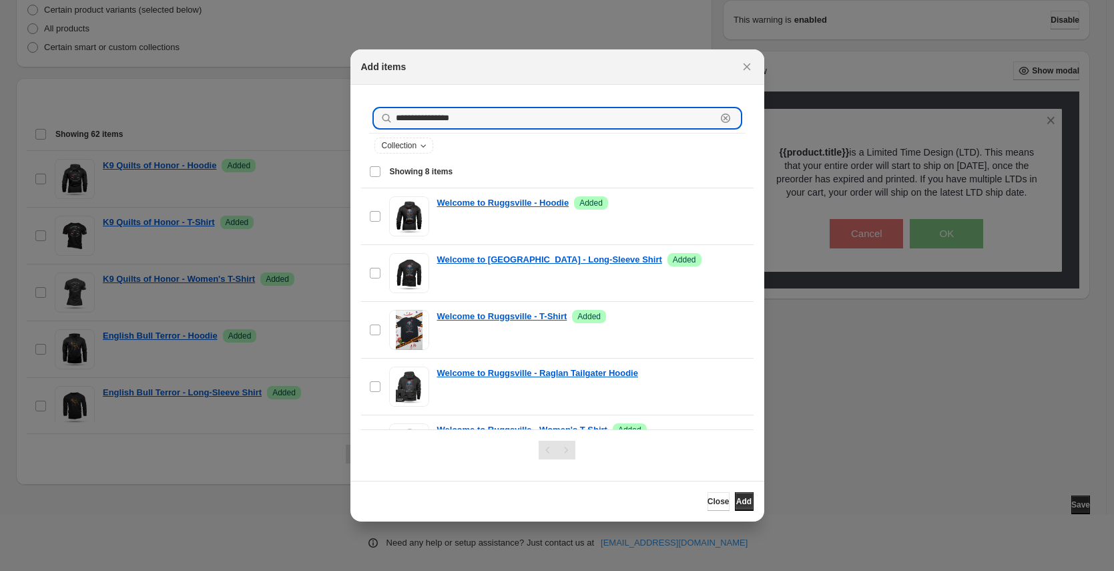
drag, startPoint x: 490, startPoint y: 102, endPoint x: 349, endPoint y: 101, distance: 140.9
click at [354, 101] on section "**********" at bounding box center [558, 283] width 414 height 396
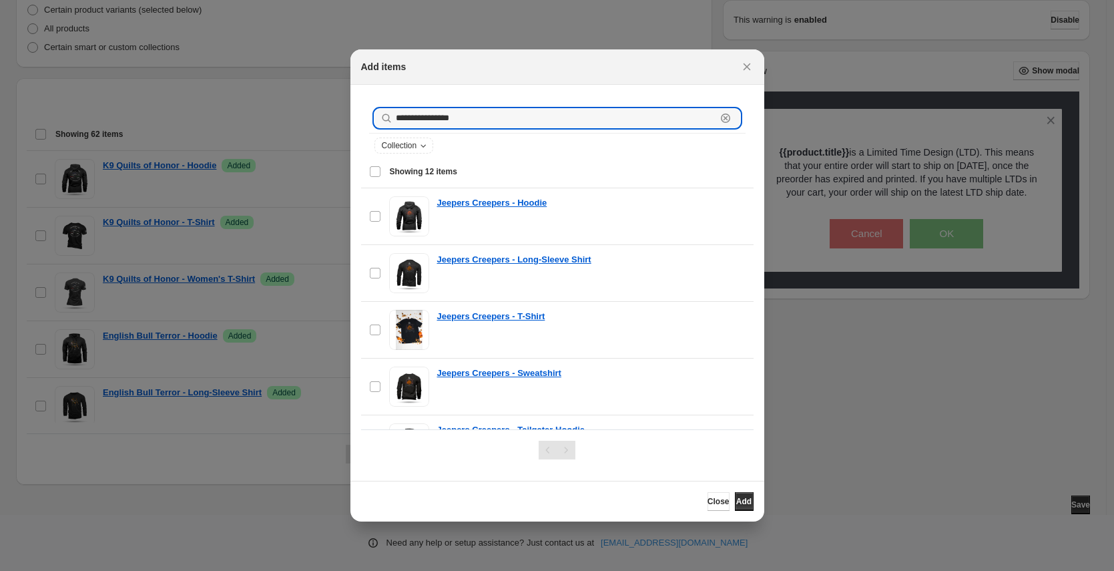
type input "**********"
click at [374, 173] on div "Select all 12 items Showing 12 items" at bounding box center [557, 172] width 377 height 32
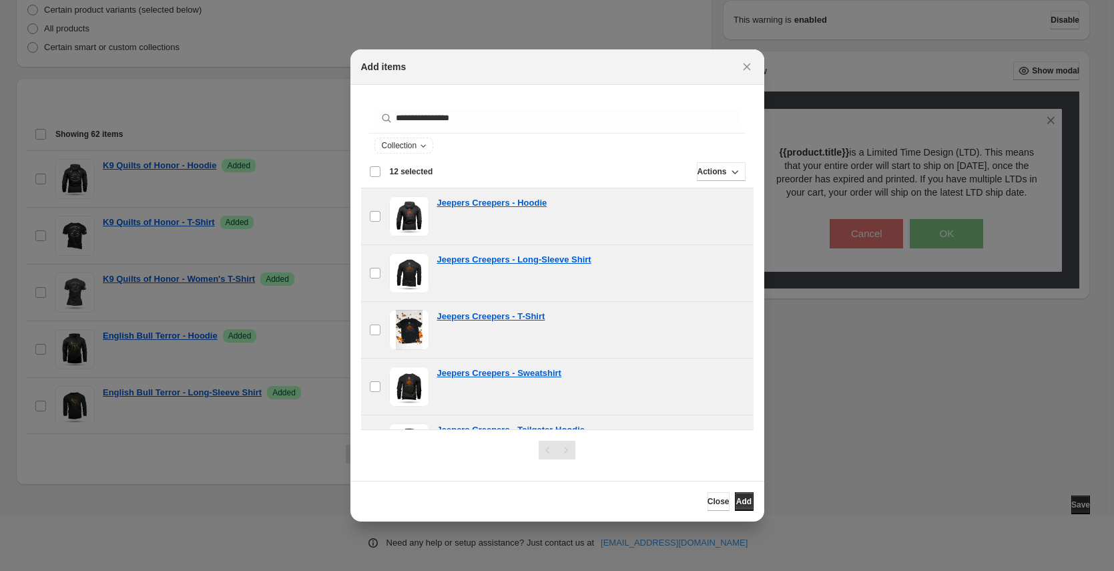
click at [762, 570] on div "**********" at bounding box center [557, 571] width 1114 height 0
click at [750, 505] on button "Add" at bounding box center [744, 501] width 19 height 19
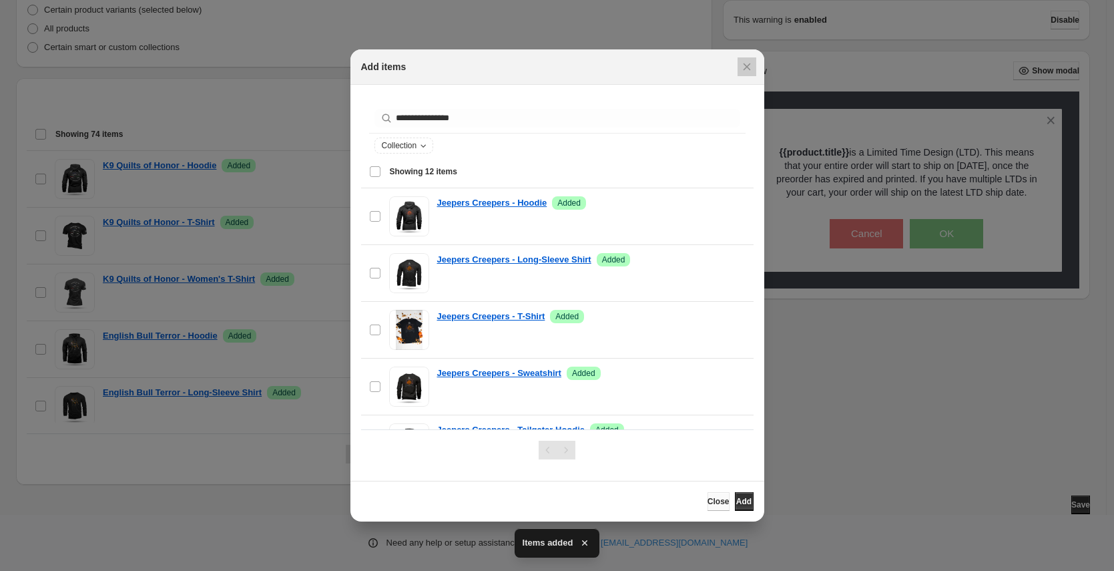
click at [708, 503] on span "Close" at bounding box center [719, 501] width 22 height 11
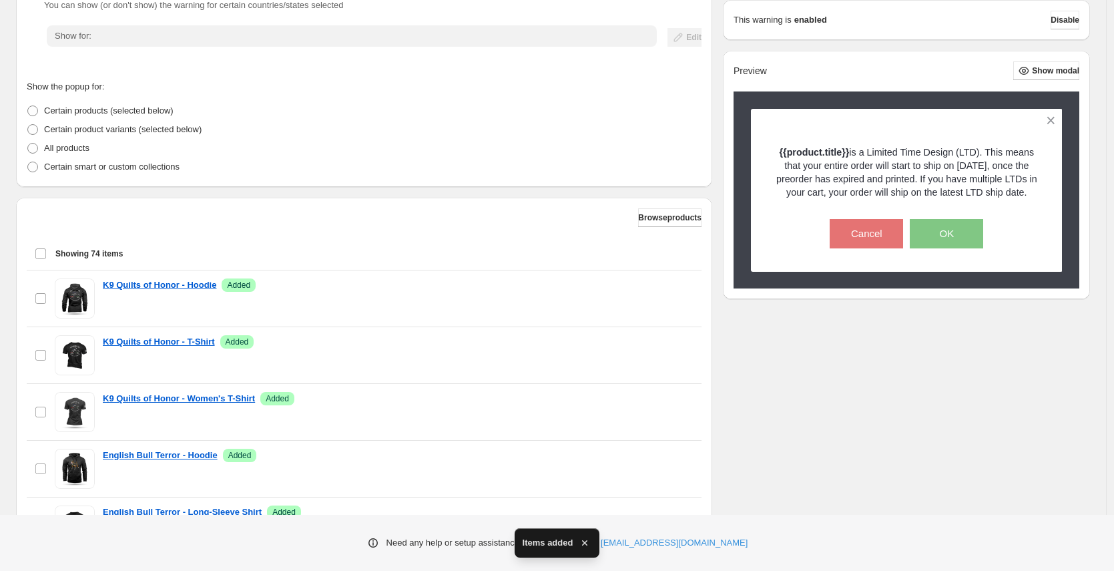
scroll to position [367, 0]
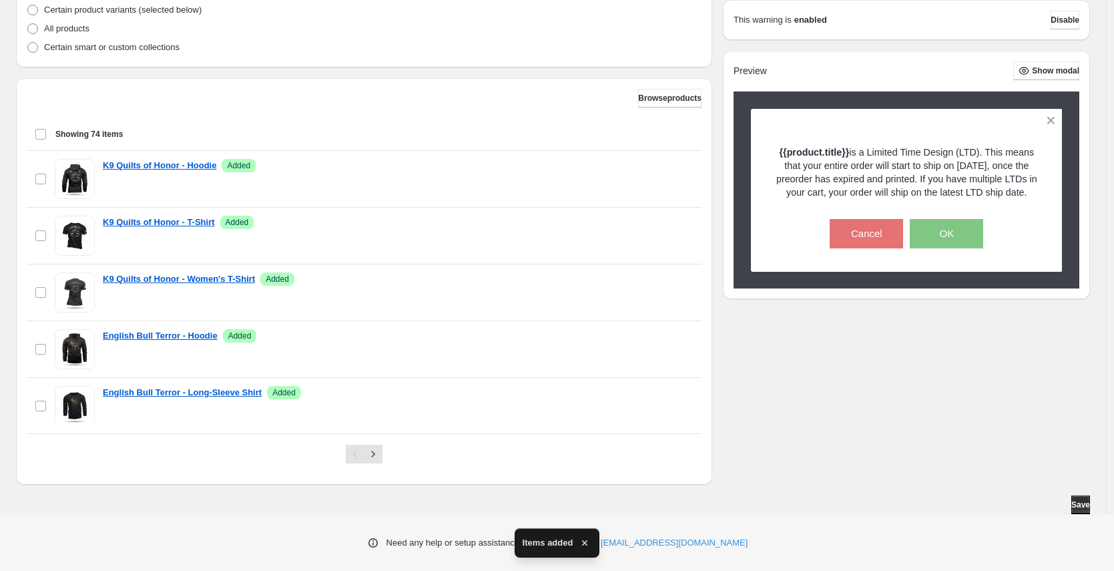
drag, startPoint x: 1068, startPoint y: 508, endPoint x: 1060, endPoint y: 509, distance: 8.0
click at [1072, 508] on button "Save" at bounding box center [1081, 504] width 19 height 19
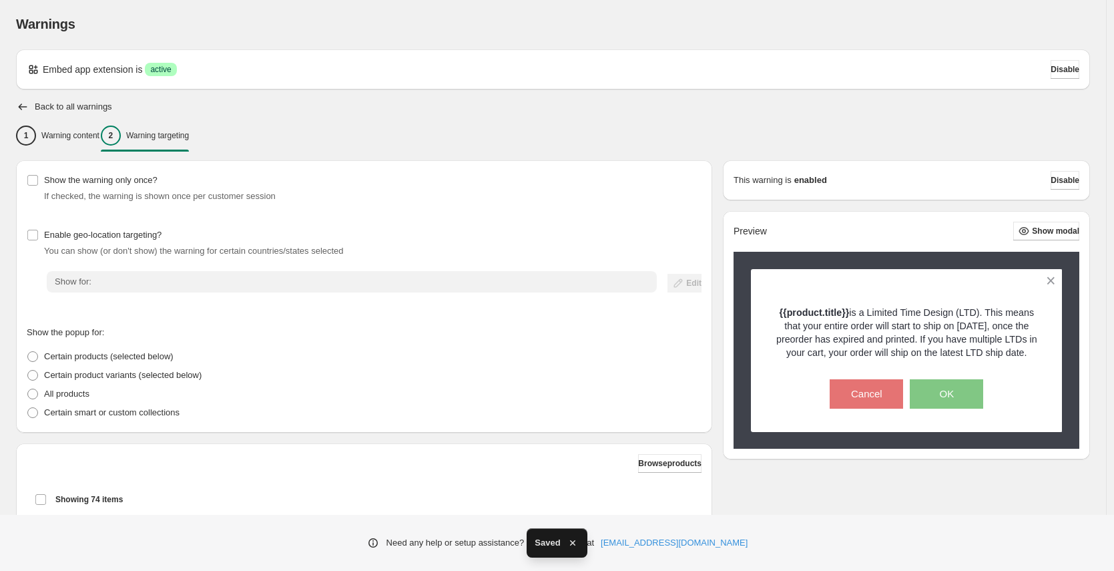
scroll to position [0, 0]
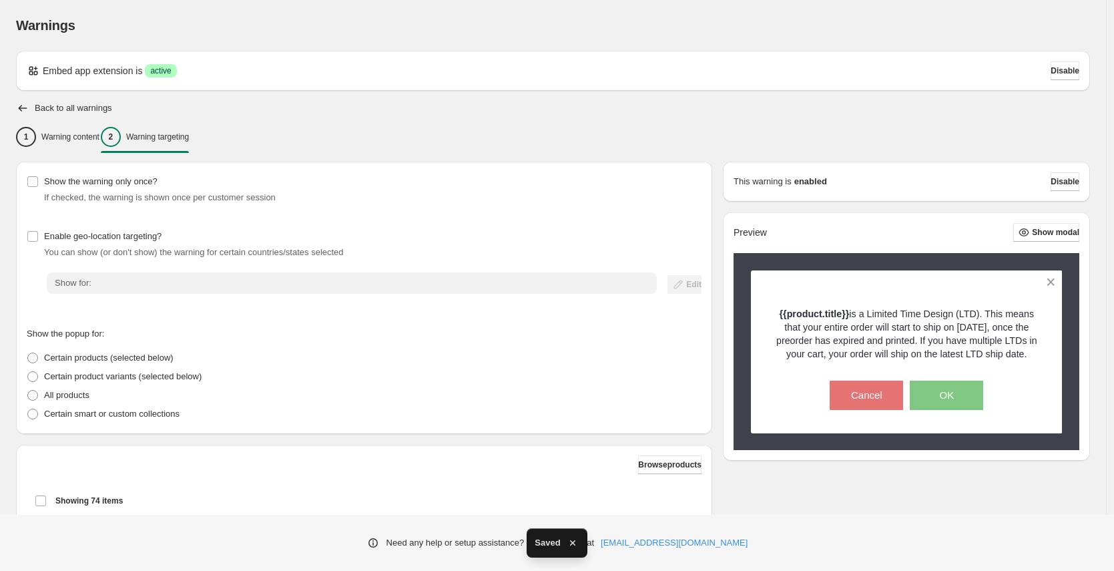
click at [15, 110] on div "Warnings. This page is ready Warnings Embed app extension is Success active Dis…" at bounding box center [553, 440] width 1106 height 881
click at [23, 110] on icon "button" at bounding box center [22, 107] width 13 height 13
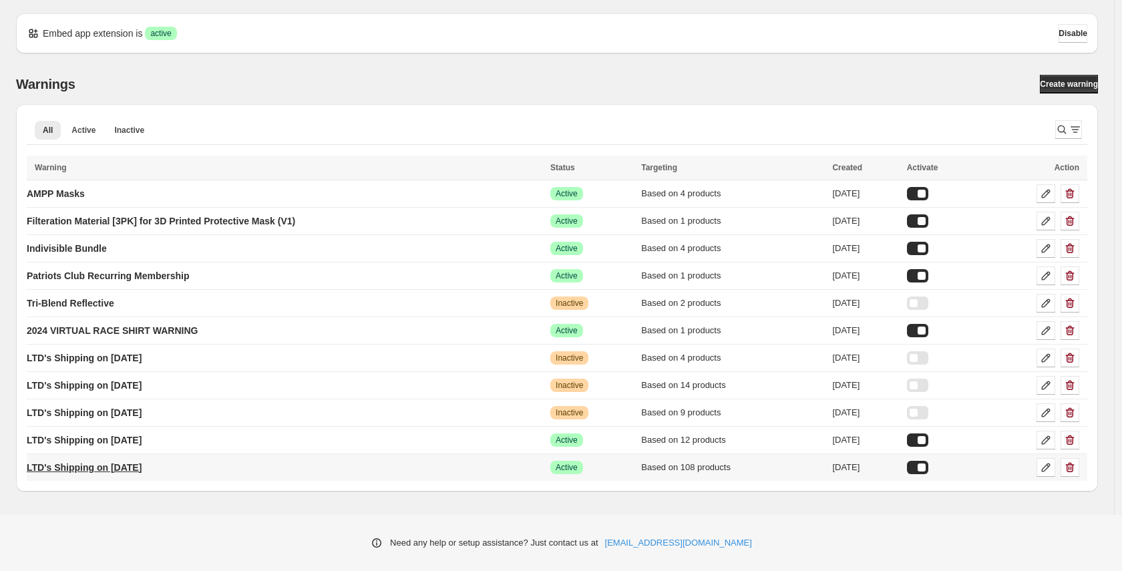
click at [95, 470] on p "LTD's Shipping on [DATE]" at bounding box center [84, 467] width 115 height 13
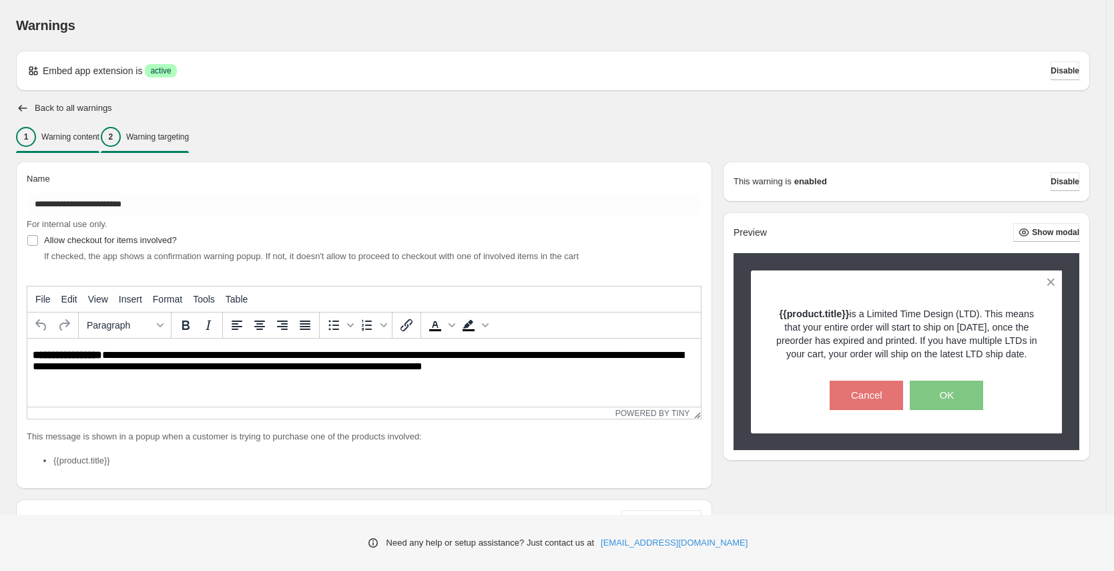
click at [189, 134] on p "Warning targeting" at bounding box center [157, 137] width 63 height 11
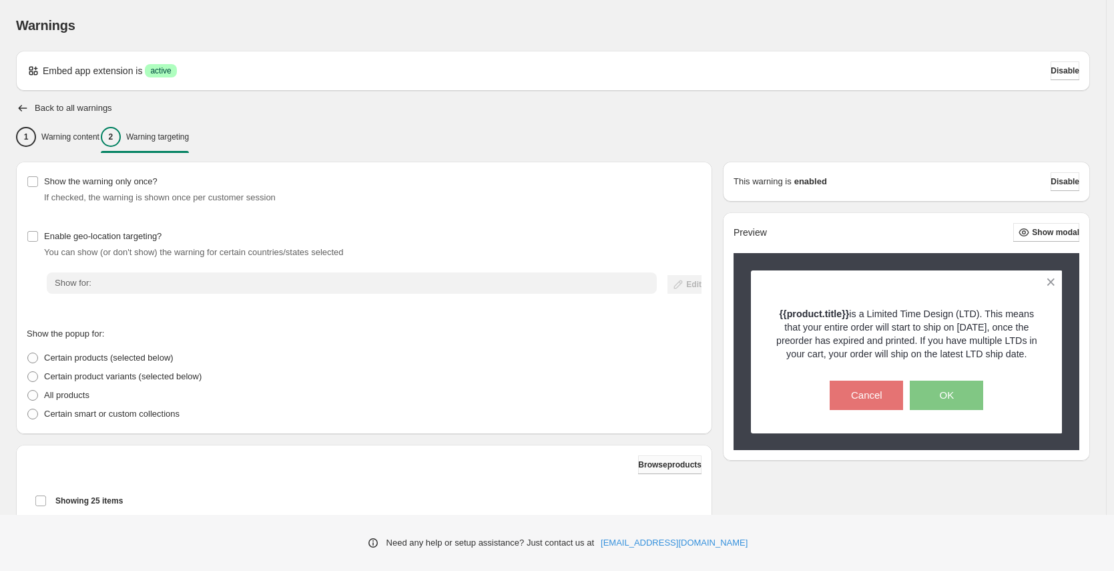
click at [661, 463] on span "Browse products" at bounding box center [669, 464] width 63 height 11
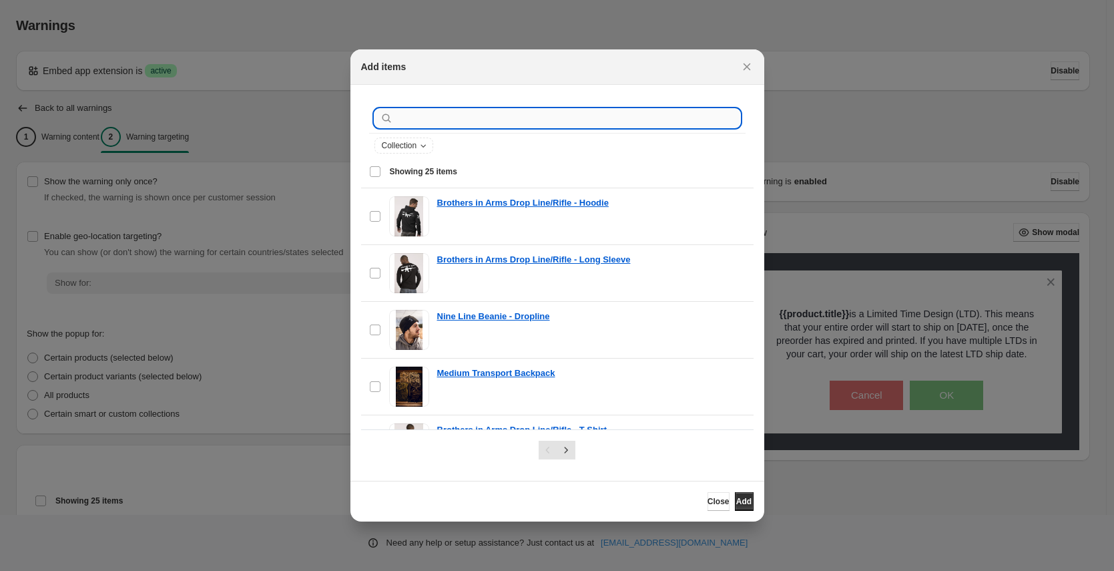
click at [410, 116] on input ":rp5:" at bounding box center [568, 118] width 345 height 19
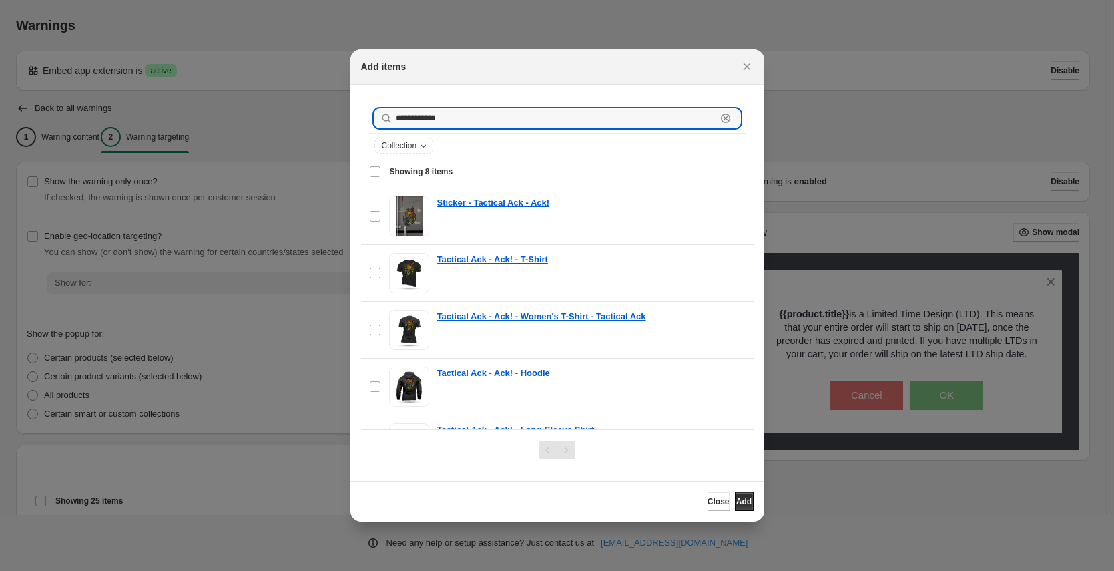
type input "**********"
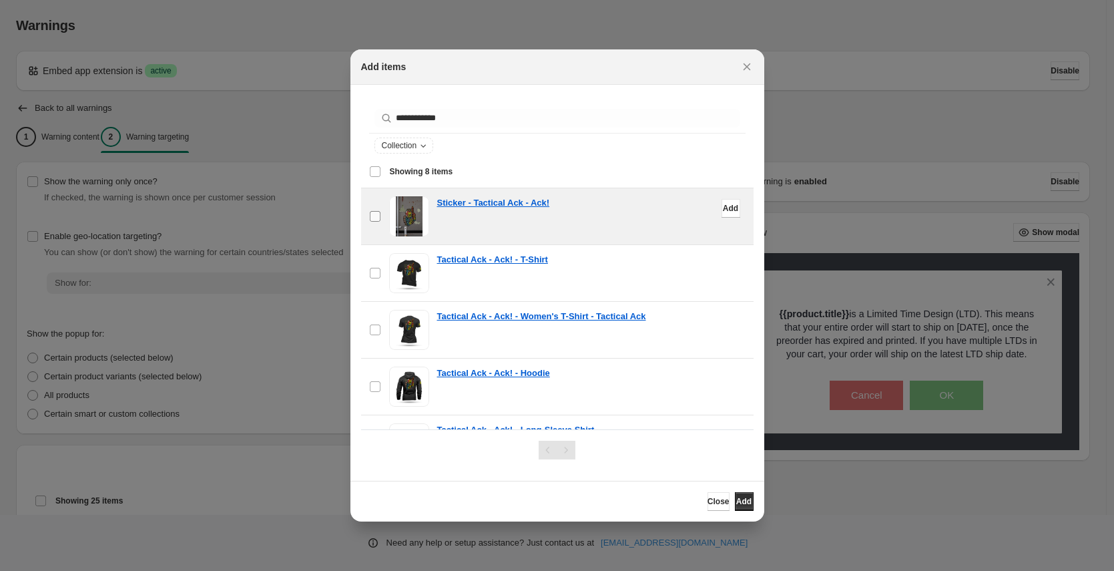
drag, startPoint x: 373, startPoint y: 172, endPoint x: 375, endPoint y: 204, distance: 31.4
click at [373, 172] on div "Select all 8 items Showing 8 items" at bounding box center [557, 172] width 377 height 32
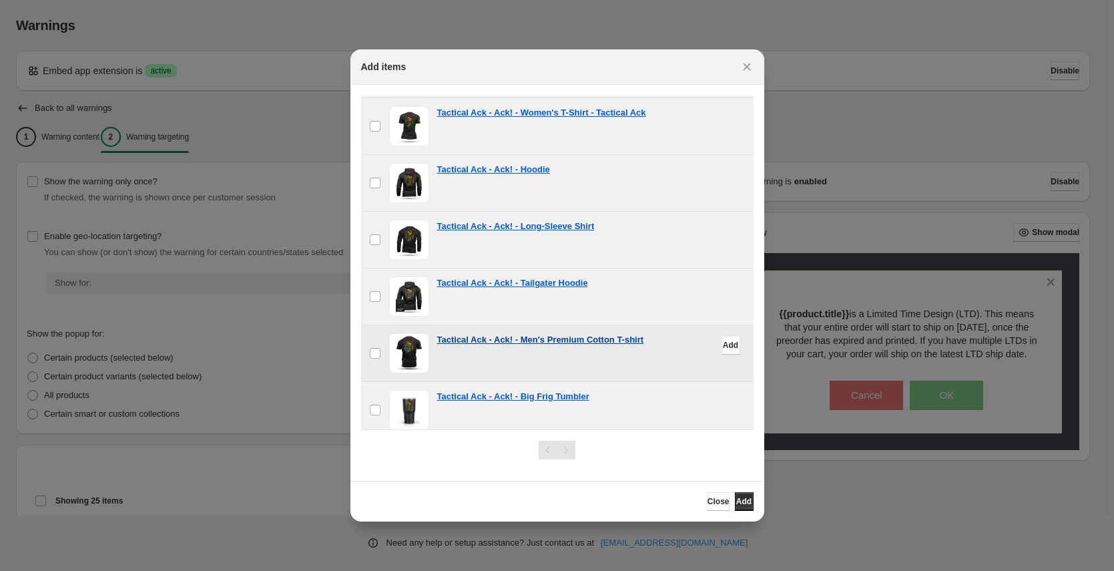
scroll to position [212, 0]
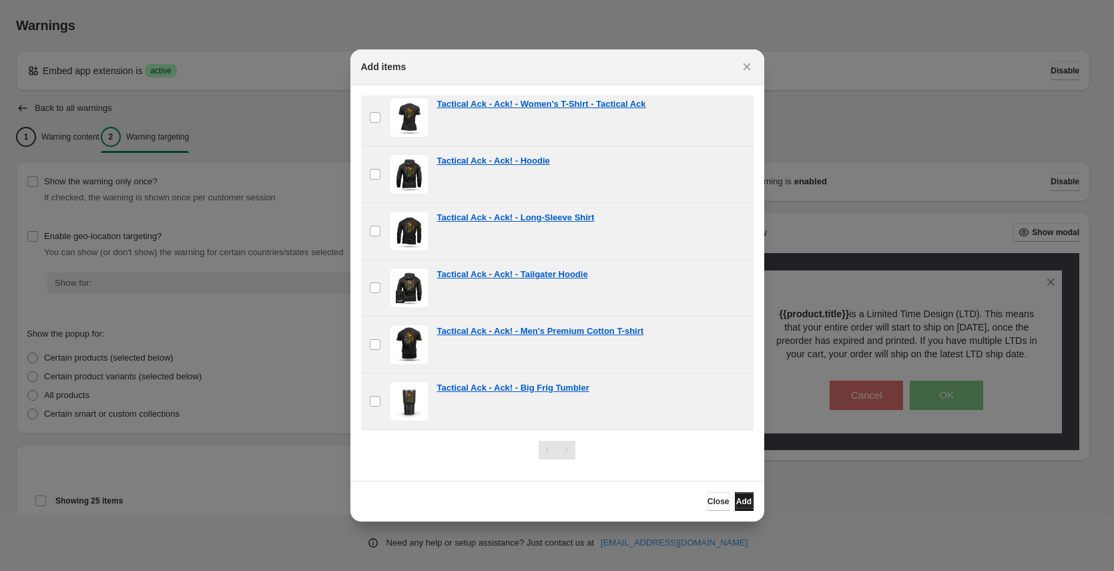
click at [737, 504] on span "Add" at bounding box center [743, 501] width 15 height 11
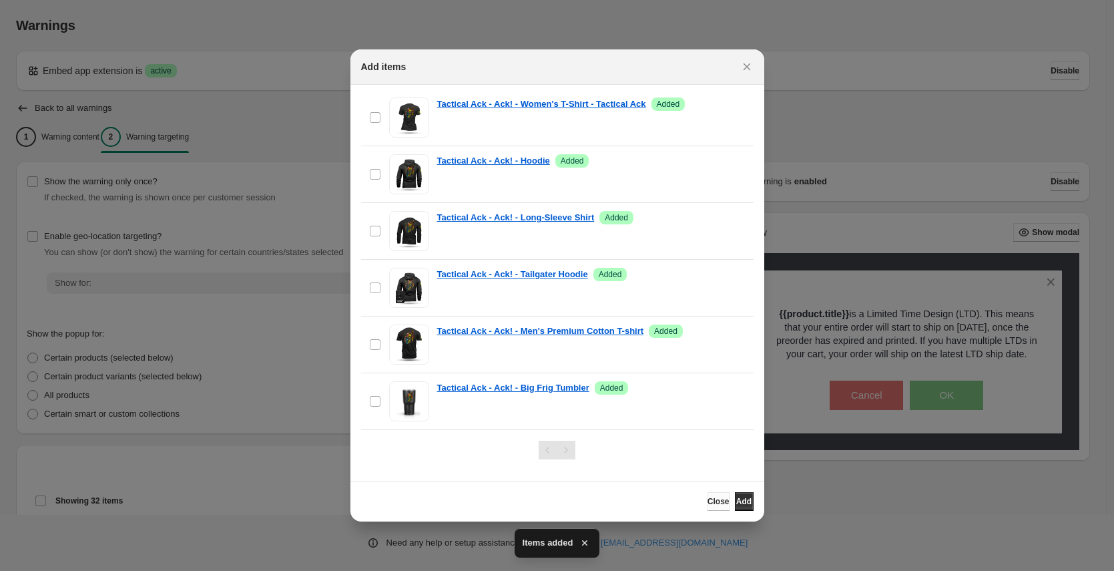
click at [708, 501] on span "Close" at bounding box center [719, 501] width 22 height 11
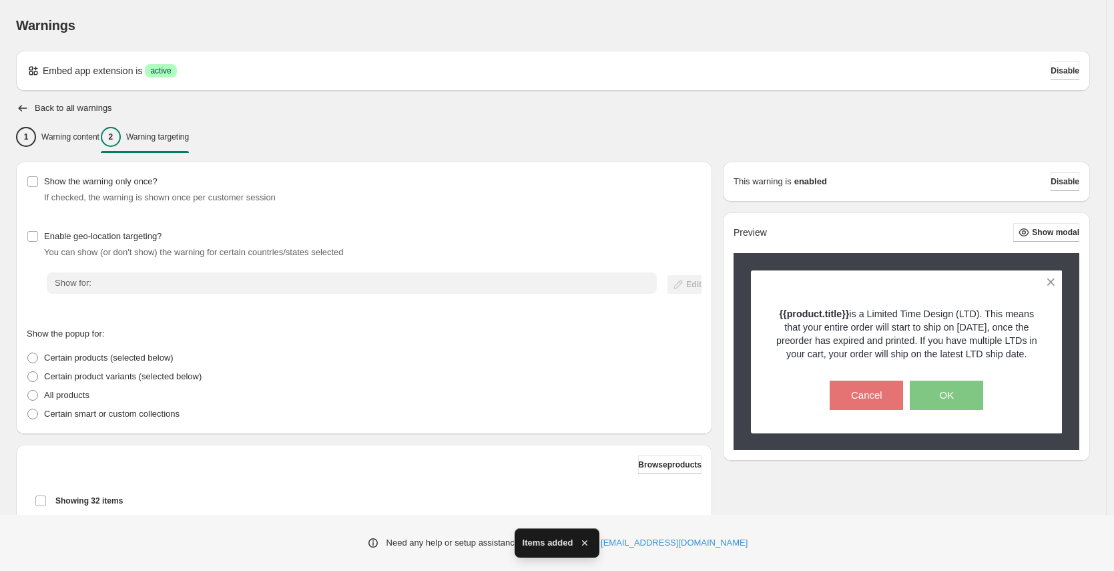
scroll to position [367, 0]
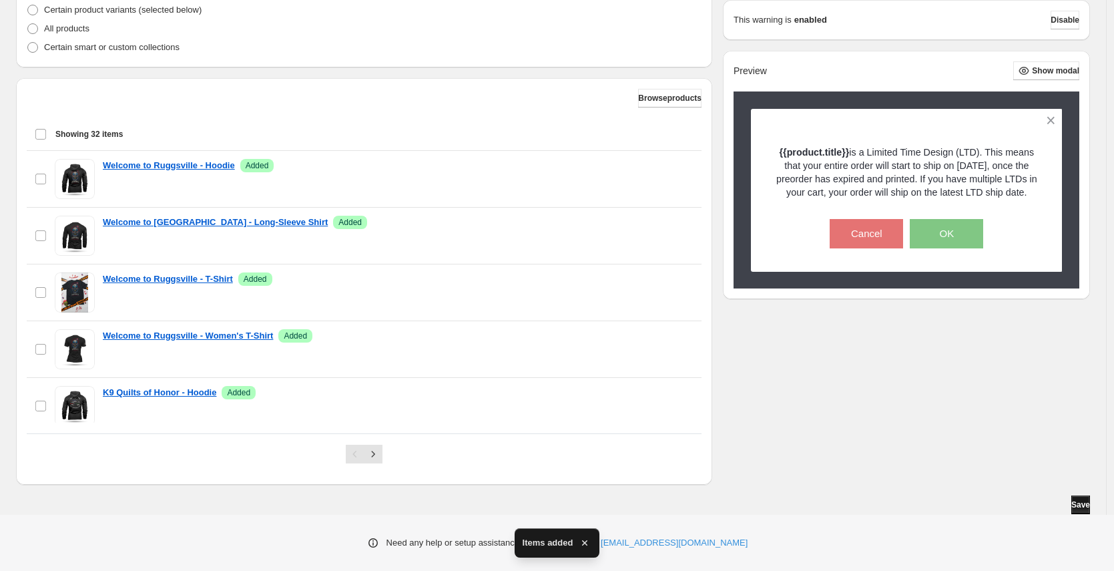
click at [1072, 499] on button "Save" at bounding box center [1081, 504] width 19 height 19
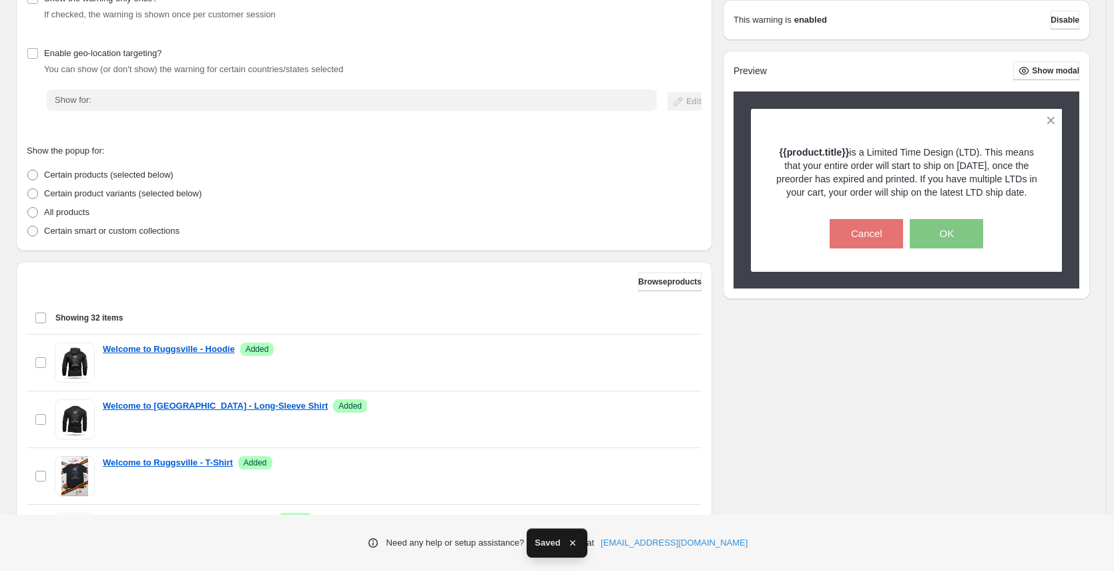
scroll to position [84, 0]
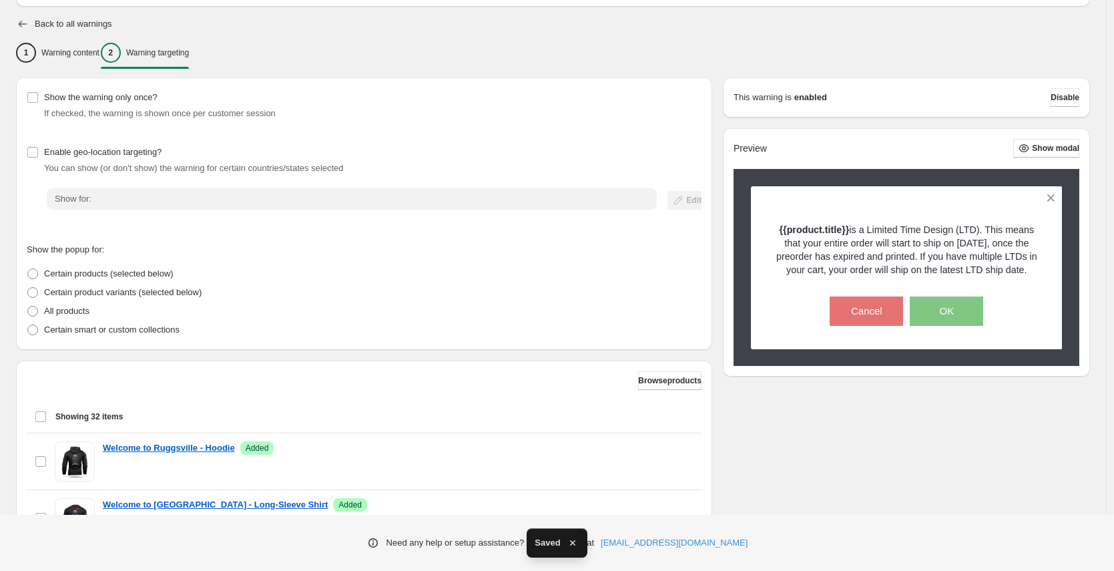
click at [17, 22] on icon "button" at bounding box center [22, 23] width 13 height 13
